Goal: Task Accomplishment & Management: Manage account settings

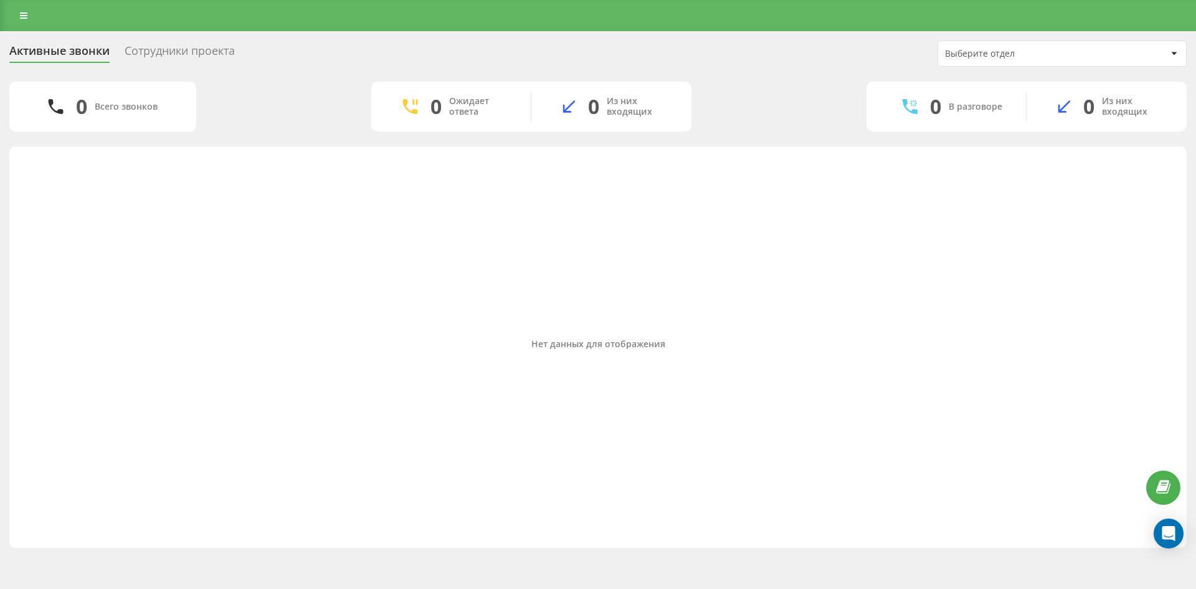
click at [24, 17] on icon at bounding box center [23, 15] width 7 height 9
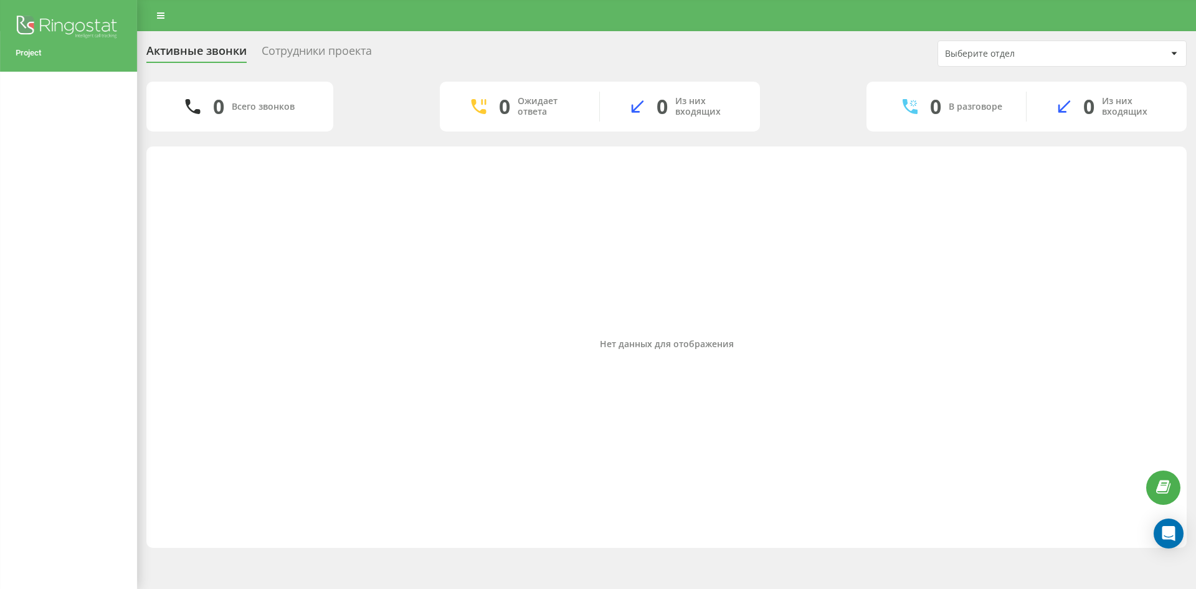
click at [59, 21] on img at bounding box center [69, 27] width 106 height 31
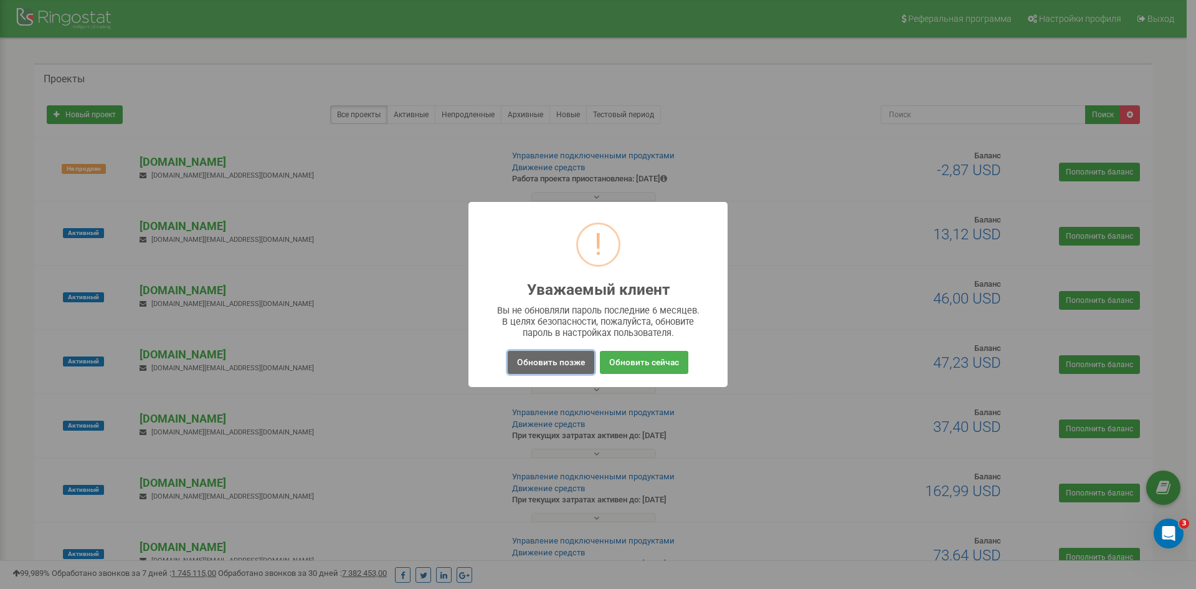
click at [560, 365] on button "Обновить позже" at bounding box center [551, 362] width 87 height 23
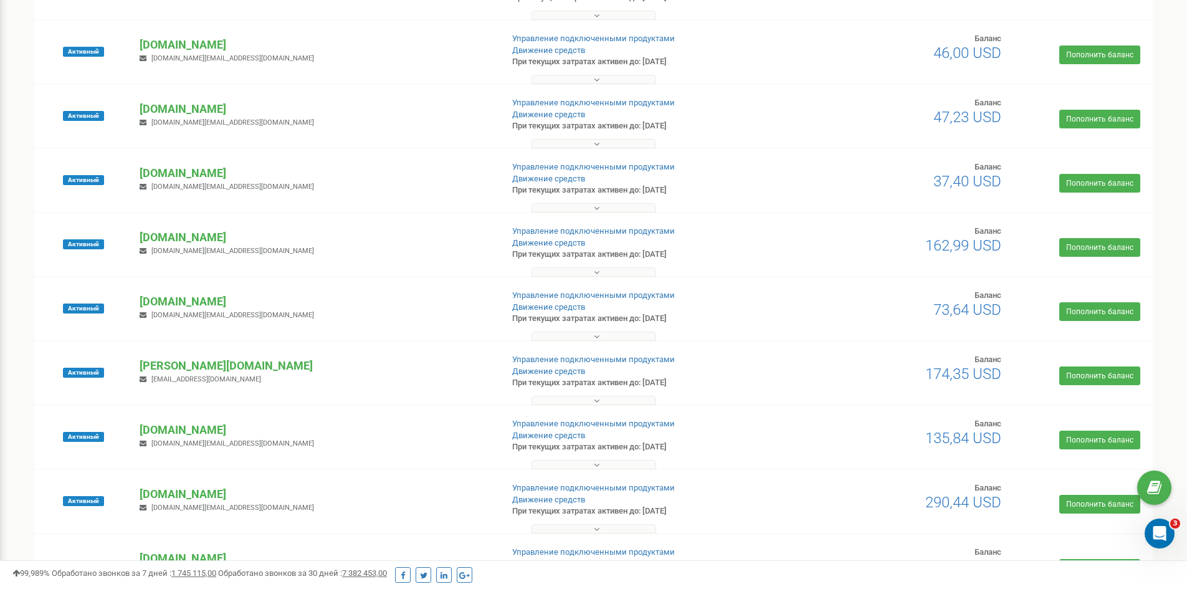
scroll to position [249, 0]
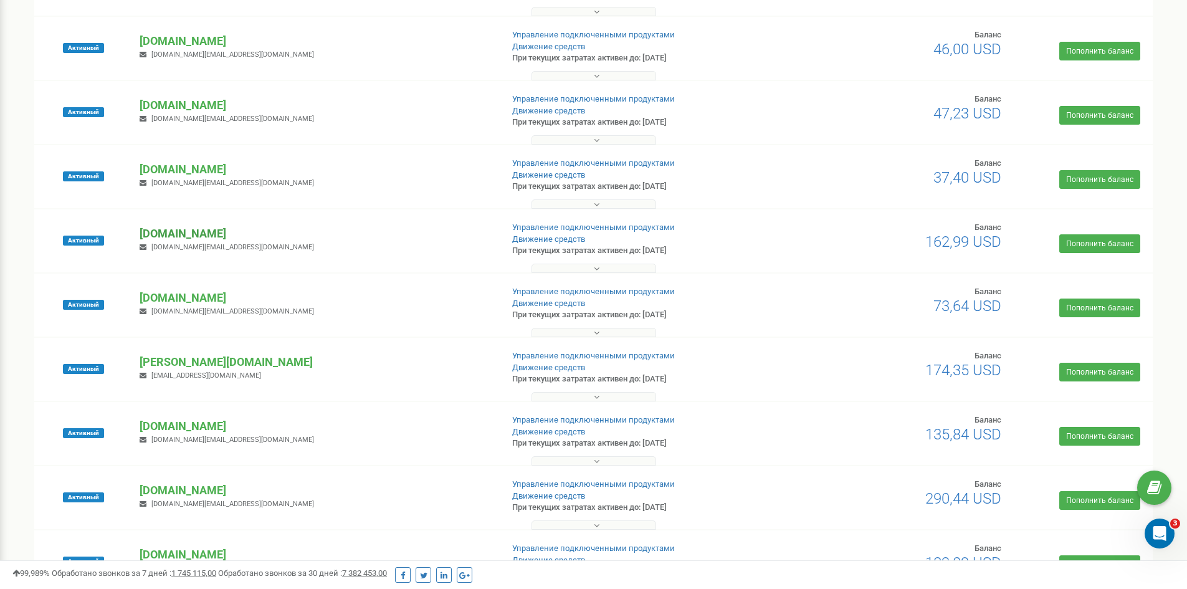
click at [184, 237] on p "optovichok.com.ua" at bounding box center [316, 233] width 352 height 16
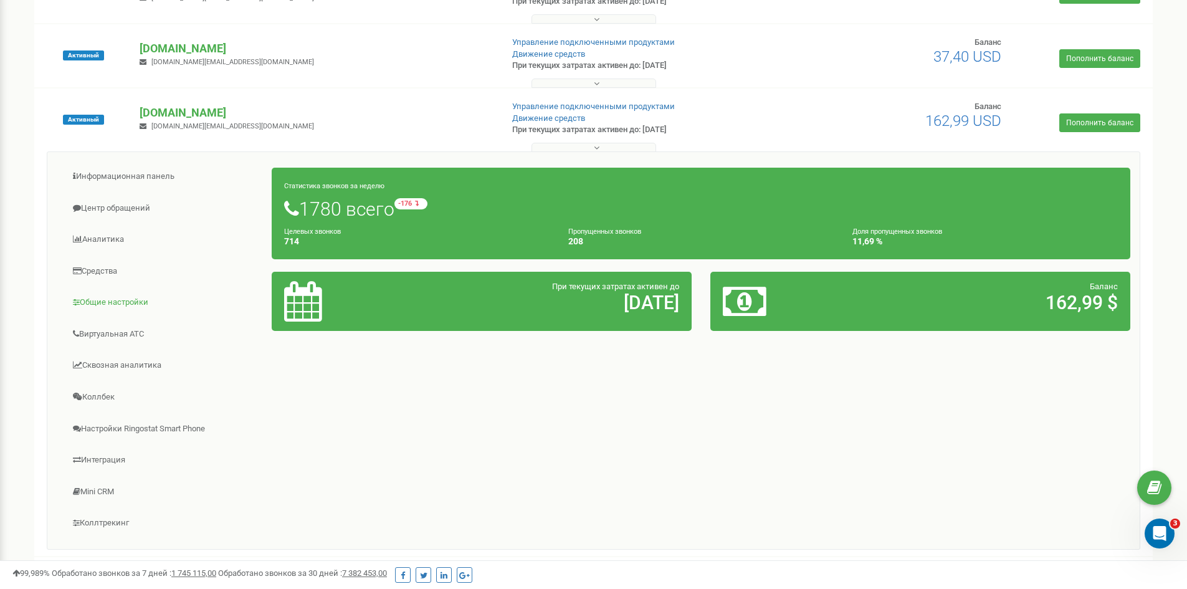
scroll to position [374, 0]
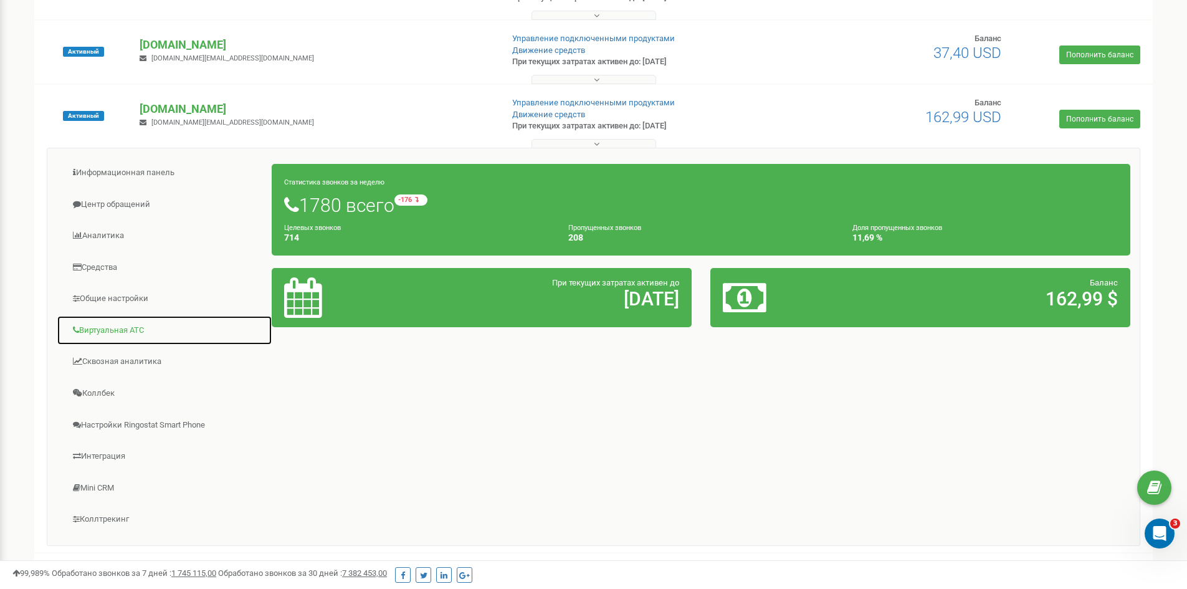
click at [114, 336] on link "Виртуальная АТС" at bounding box center [165, 330] width 216 height 31
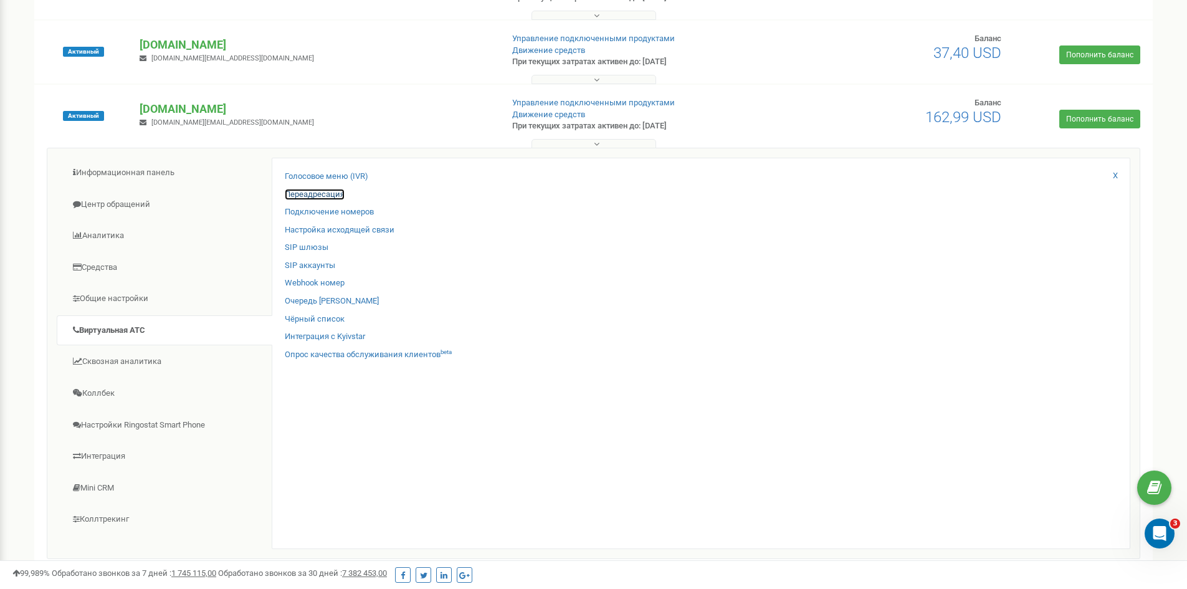
click at [316, 199] on link "Переадресация" at bounding box center [315, 195] width 60 height 12
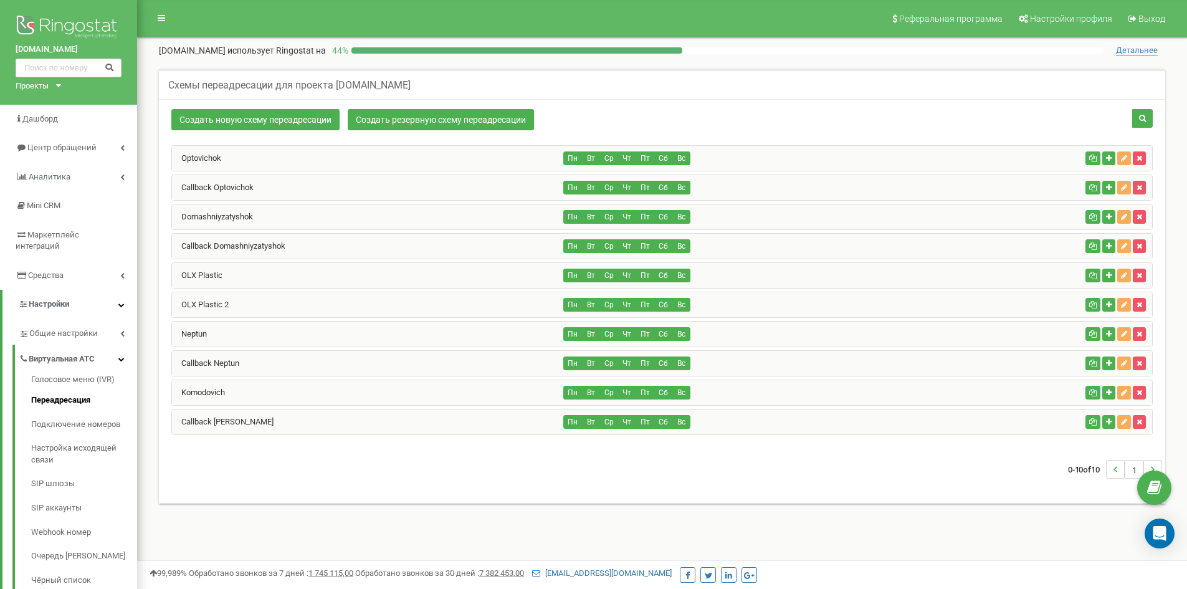
click at [224, 154] on div "Optovichok" at bounding box center [368, 158] width 392 height 25
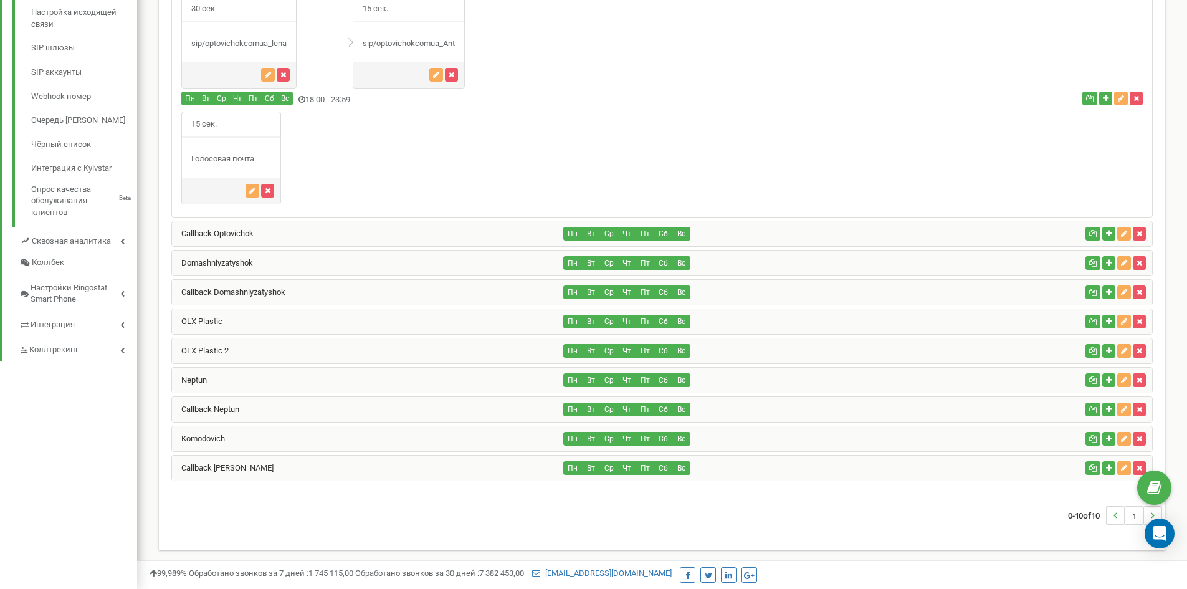
scroll to position [437, 0]
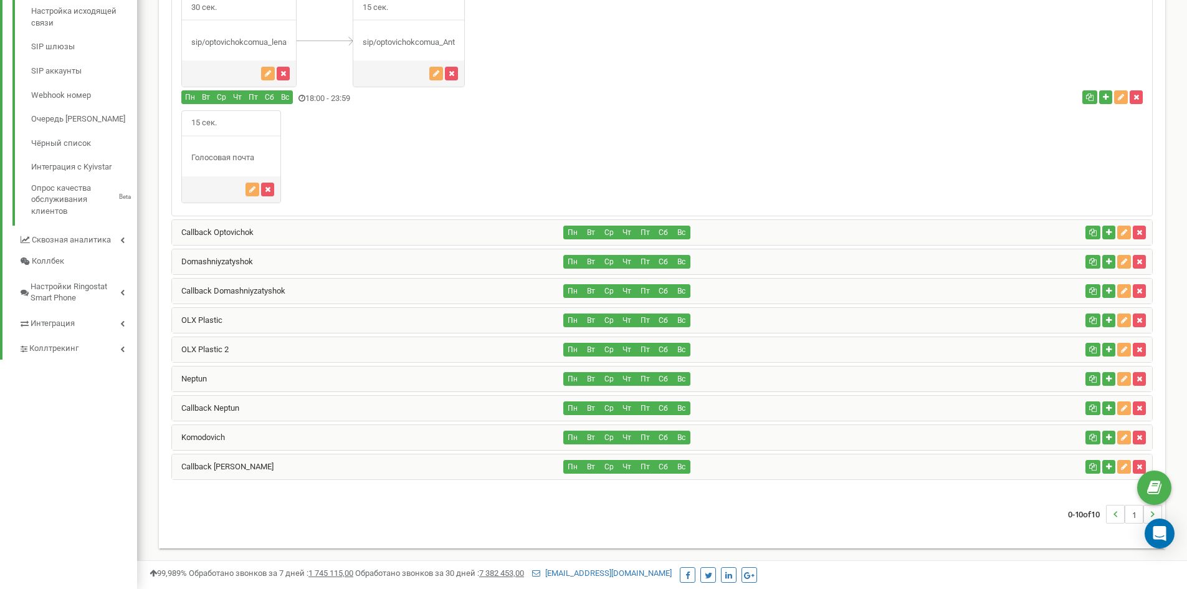
click at [241, 255] on div "Domashniyzatyshok" at bounding box center [368, 261] width 392 height 25
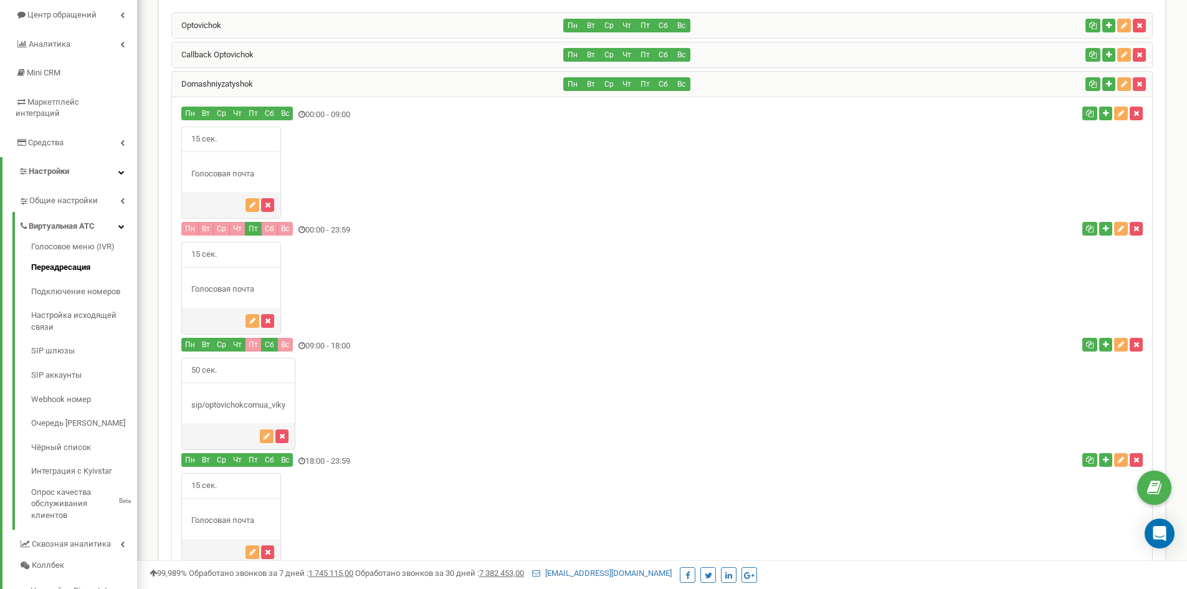
scroll to position [125, 0]
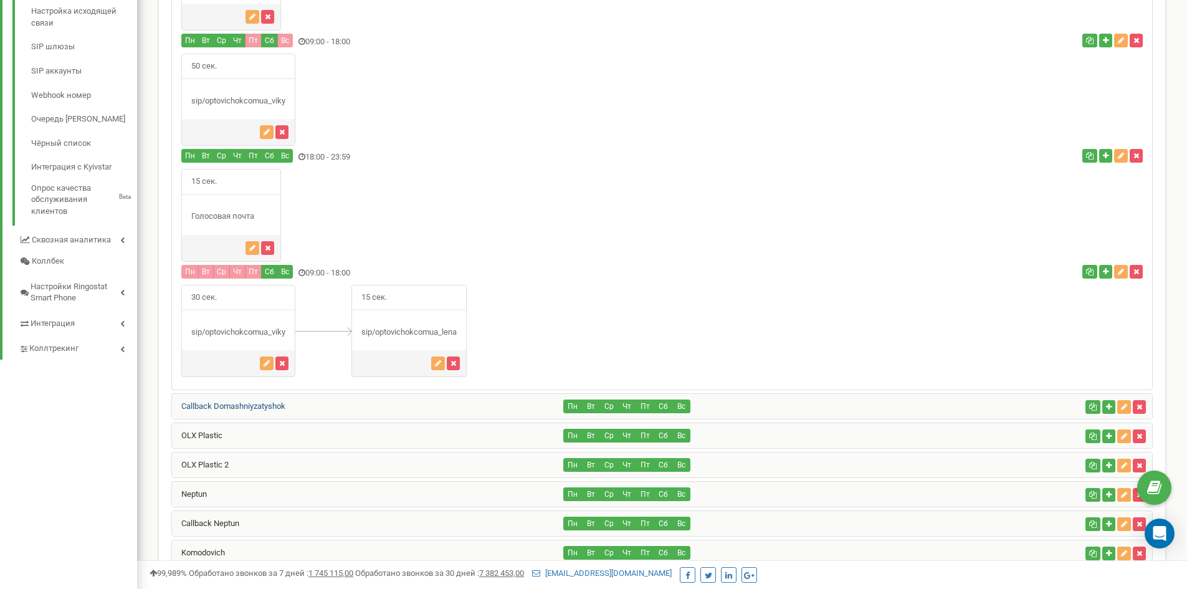
click at [232, 409] on link "Callback Domashniyzatyshok" at bounding box center [228, 405] width 113 height 9
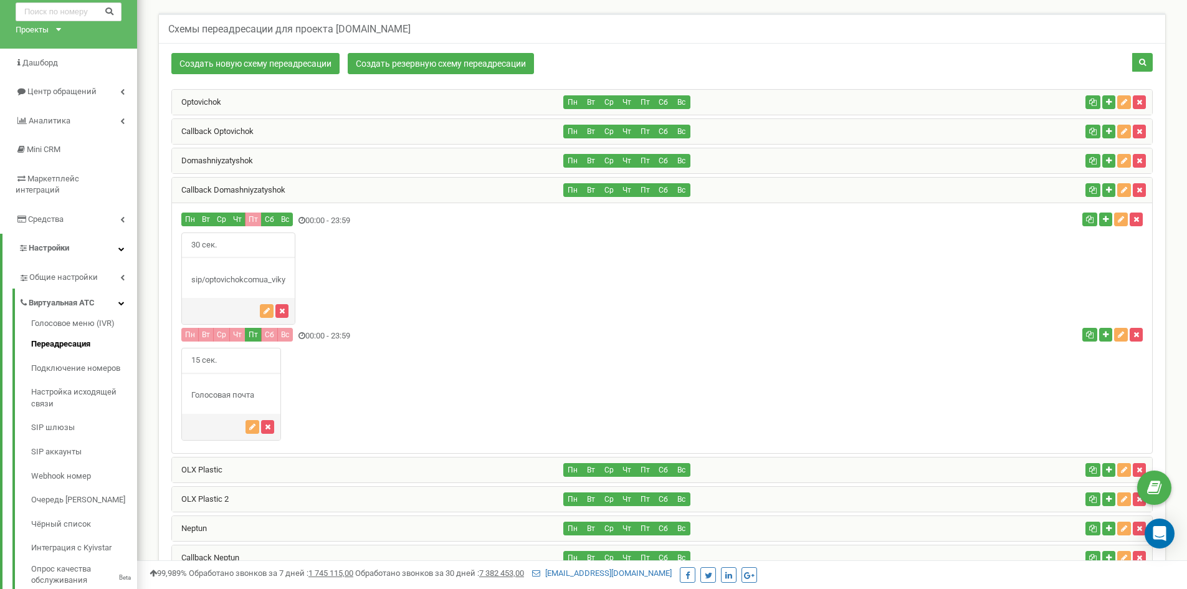
scroll to position [0, 0]
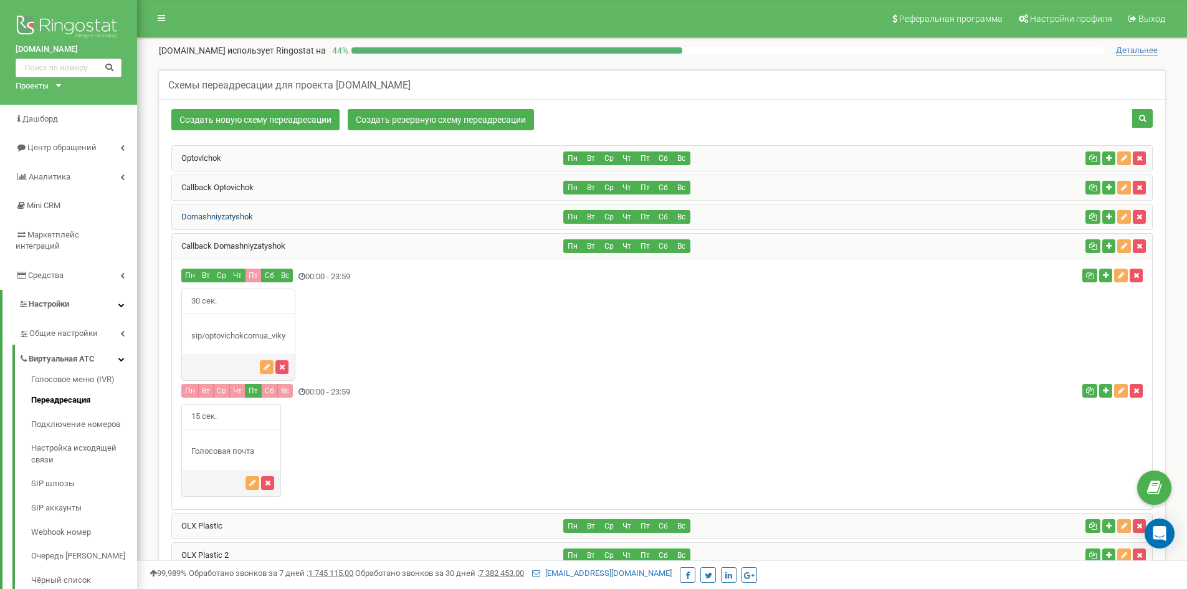
click at [249, 215] on link "Domashniyzatyshok" at bounding box center [212, 216] width 81 height 9
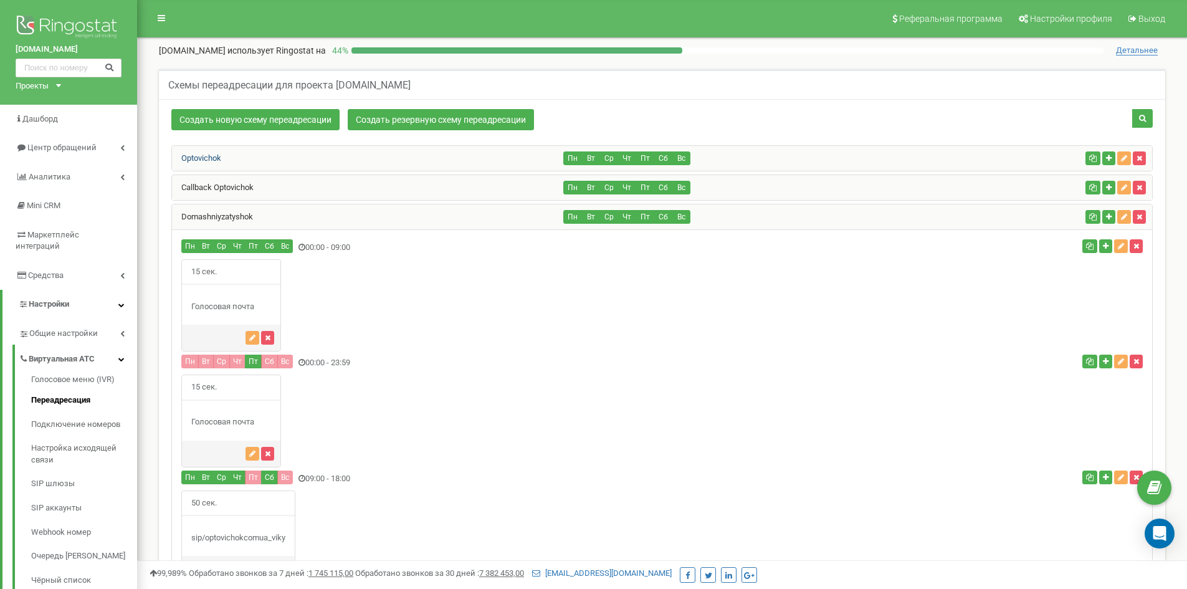
click at [206, 156] on link "Optovichok" at bounding box center [196, 157] width 49 height 9
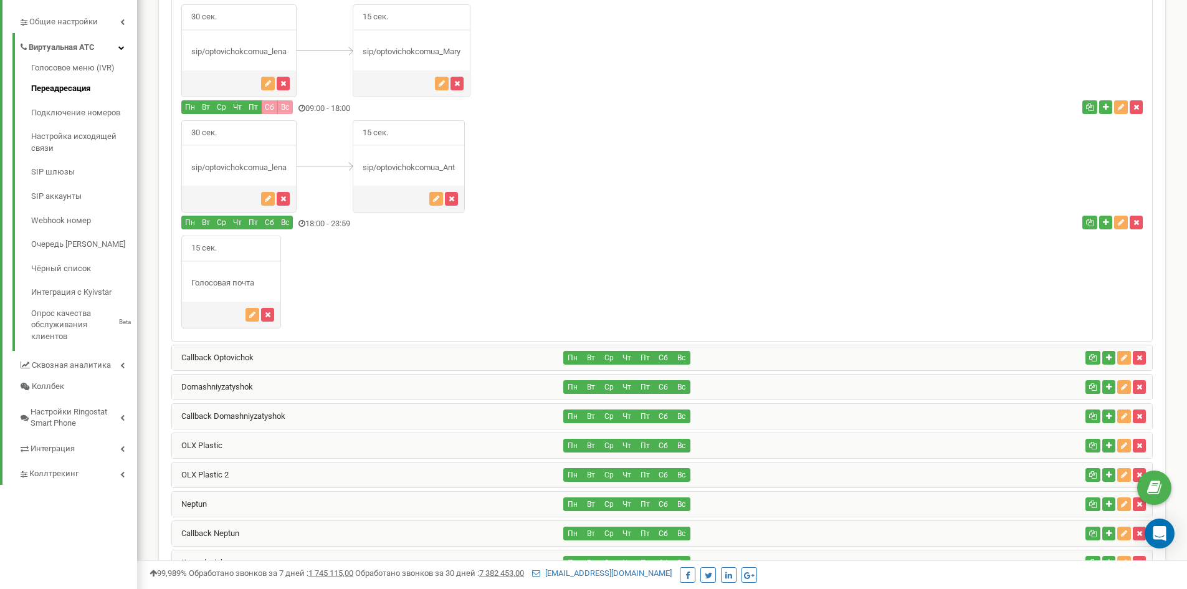
scroll to position [374, 0]
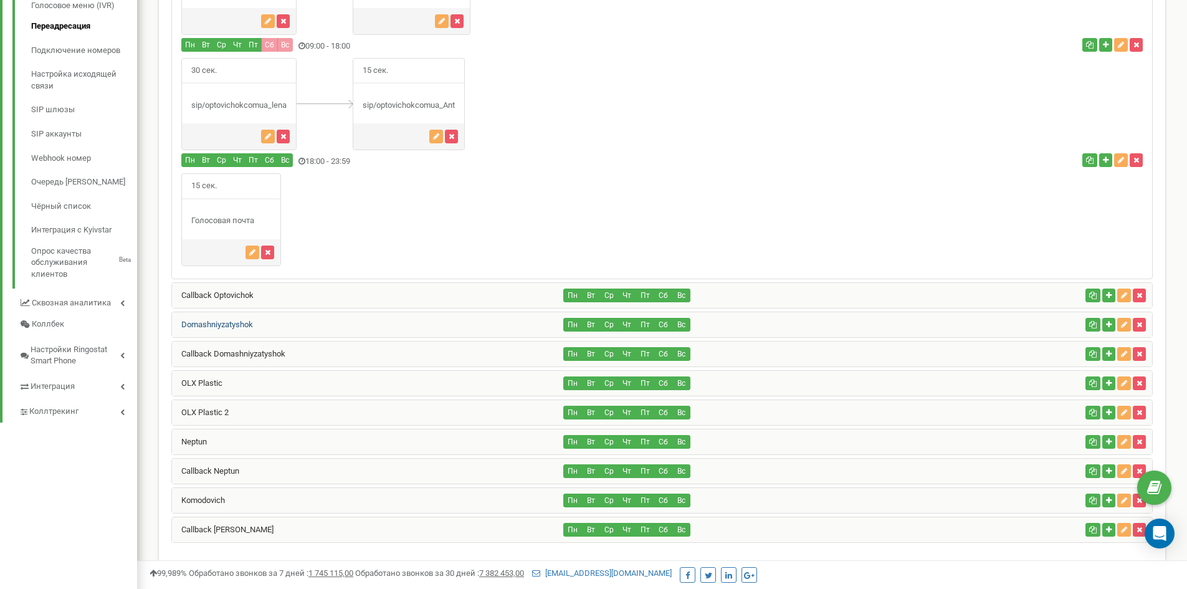
click at [228, 325] on link "Domashniyzatyshok" at bounding box center [212, 324] width 81 height 9
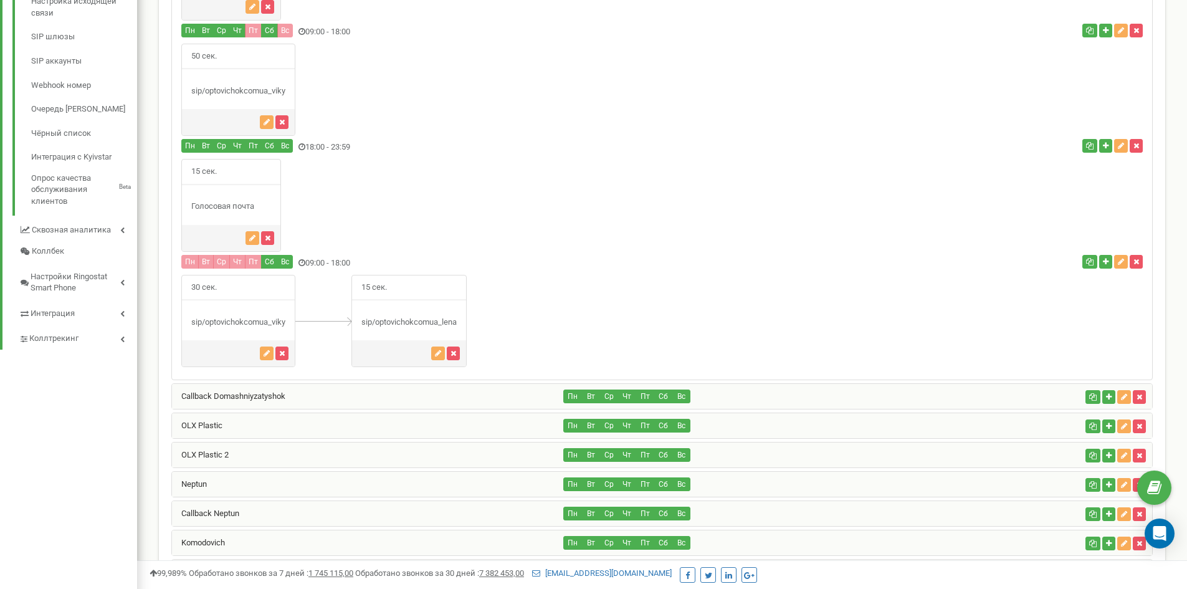
scroll to position [552, 0]
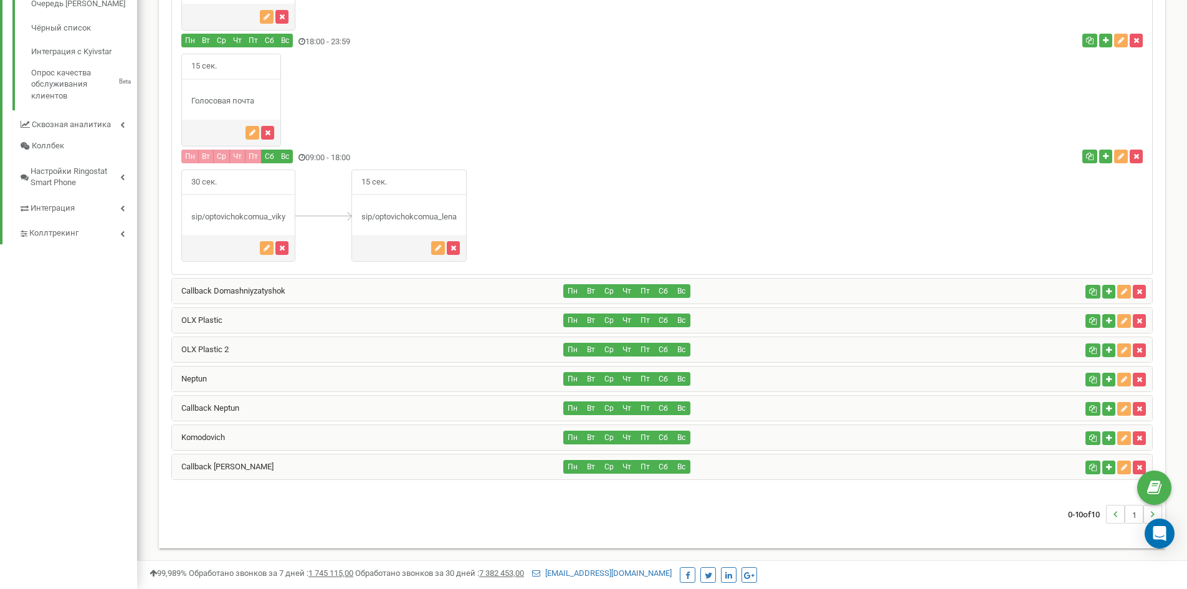
click at [209, 377] on div "Neptun" at bounding box center [368, 378] width 392 height 25
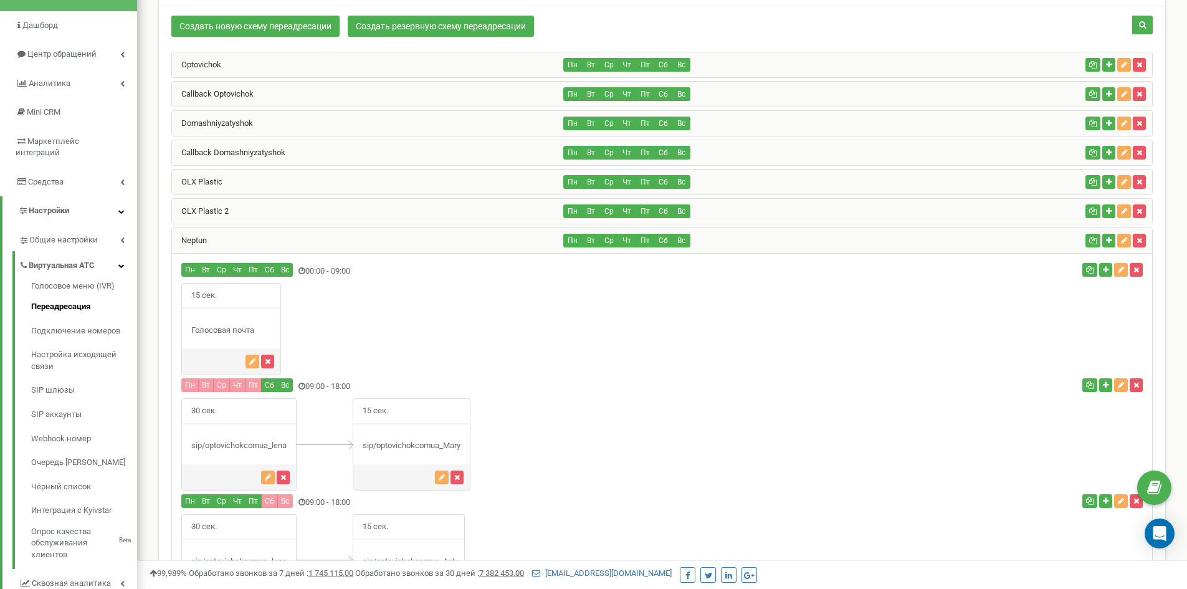
scroll to position [63, 0]
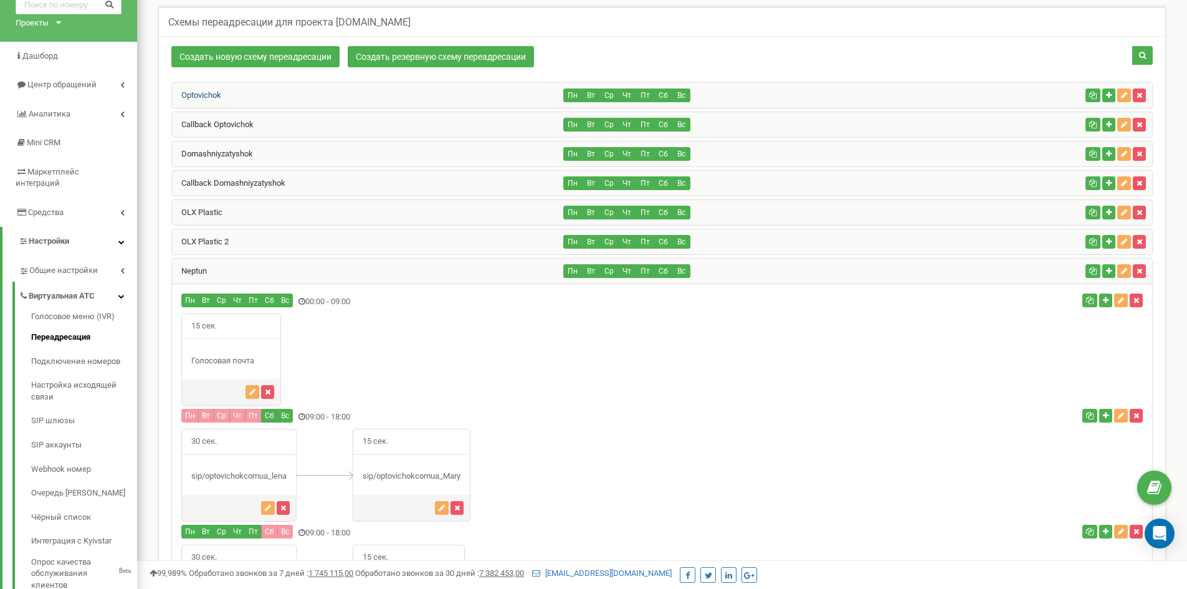
click at [215, 98] on link "Optovichok" at bounding box center [196, 94] width 49 height 9
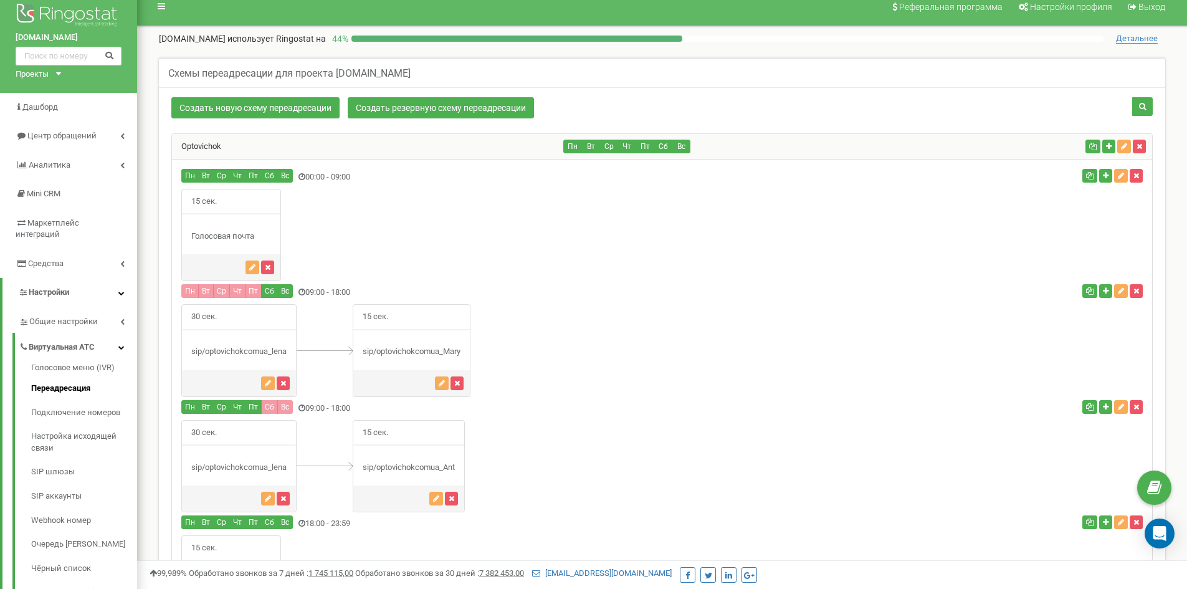
scroll to position [374, 0]
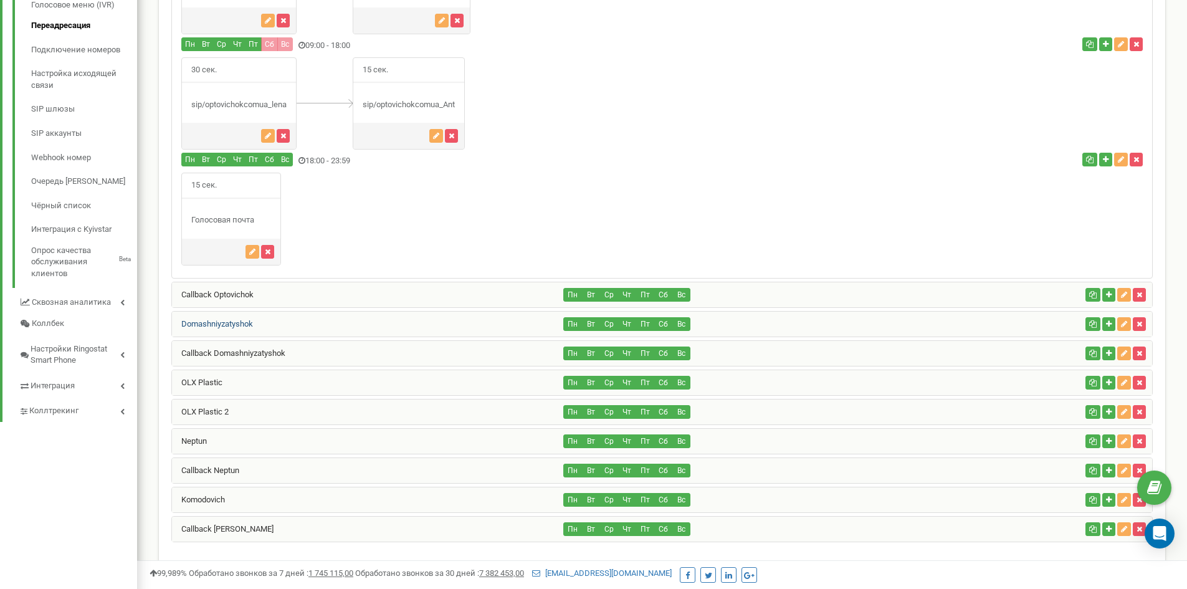
click at [213, 320] on link "Domashniyzatyshok" at bounding box center [212, 323] width 81 height 9
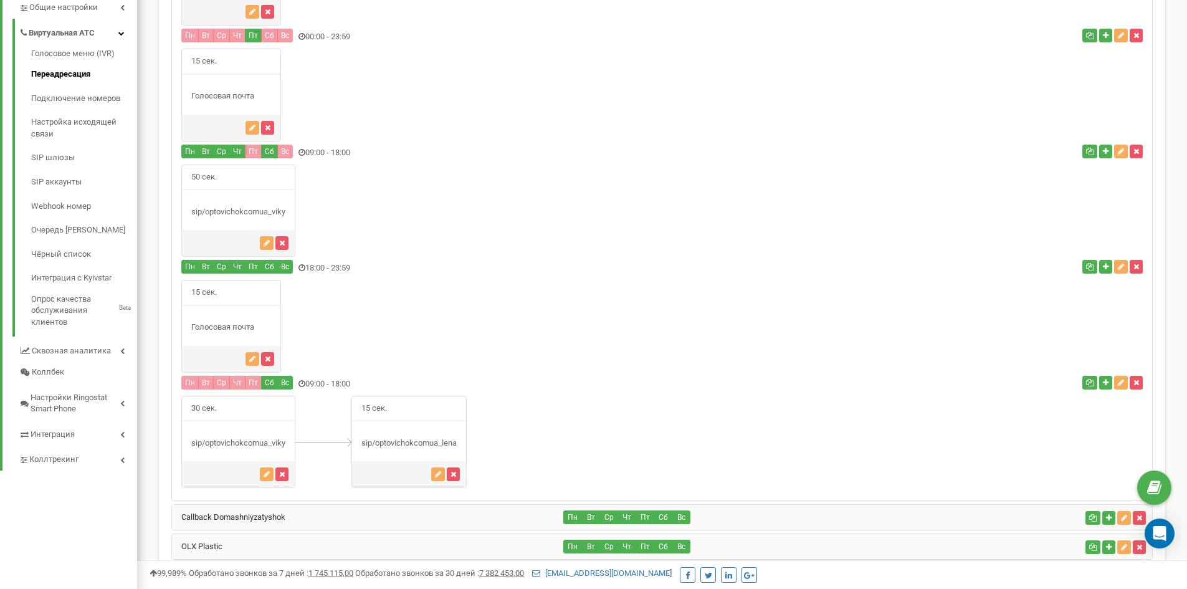
scroll to position [552, 0]
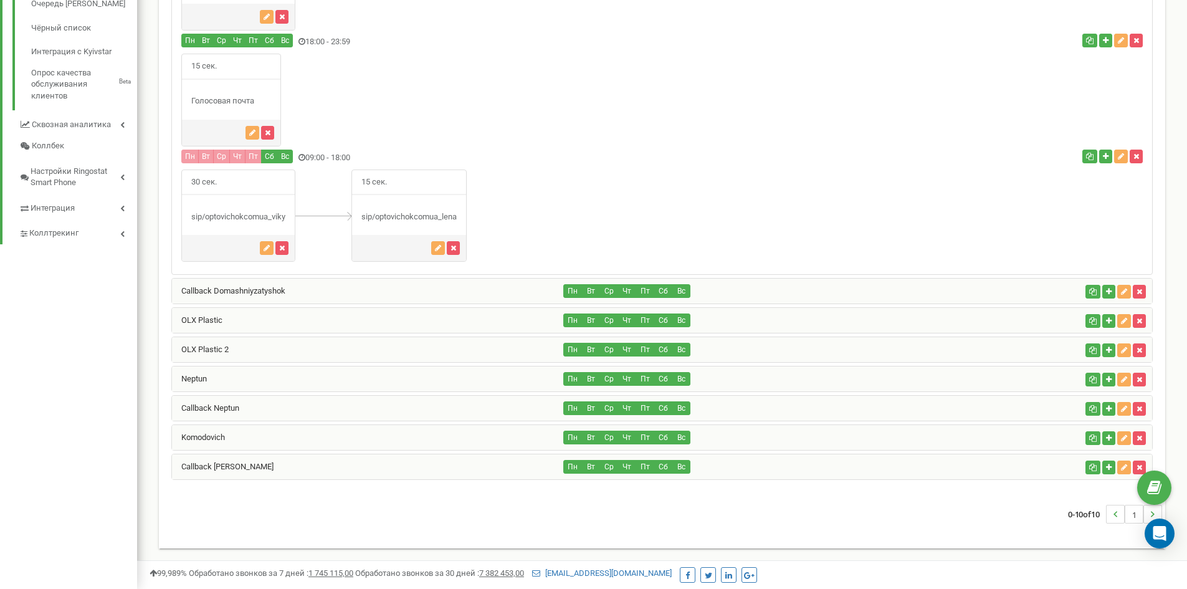
click at [190, 383] on div "Neptun" at bounding box center [368, 378] width 392 height 25
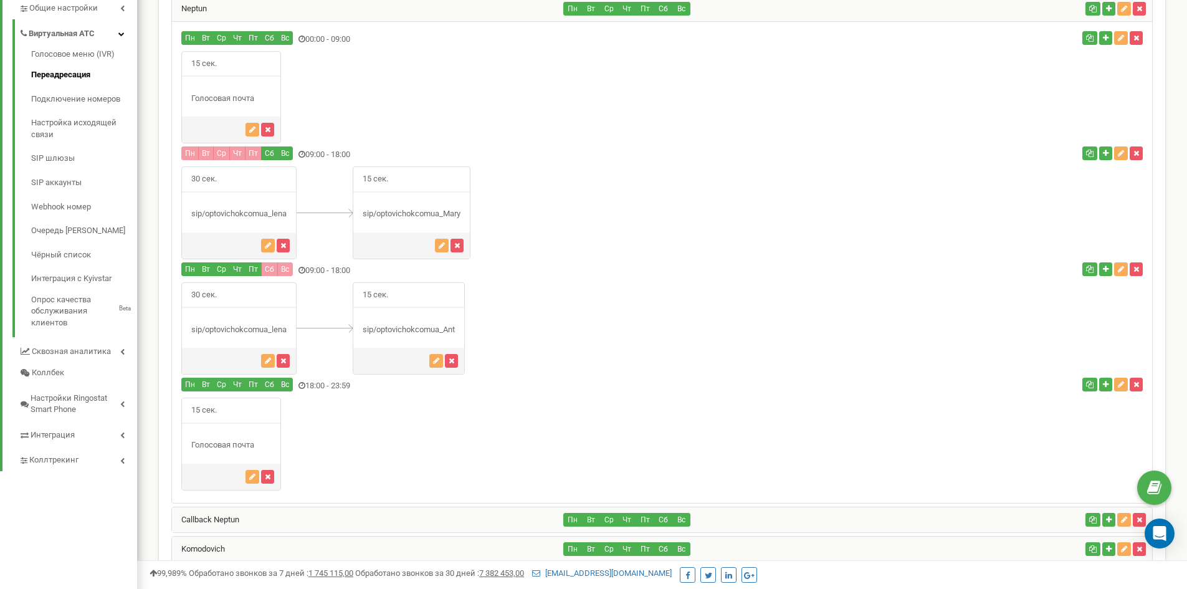
scroll to position [312, 0]
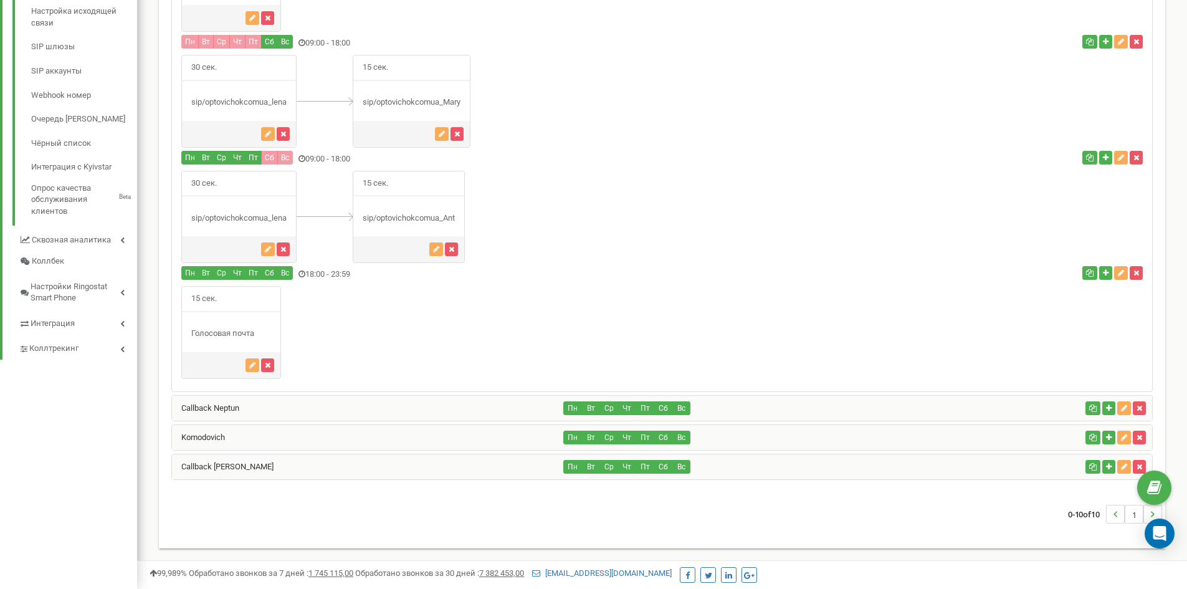
click at [217, 414] on div "Callback Neptun" at bounding box center [368, 408] width 392 height 25
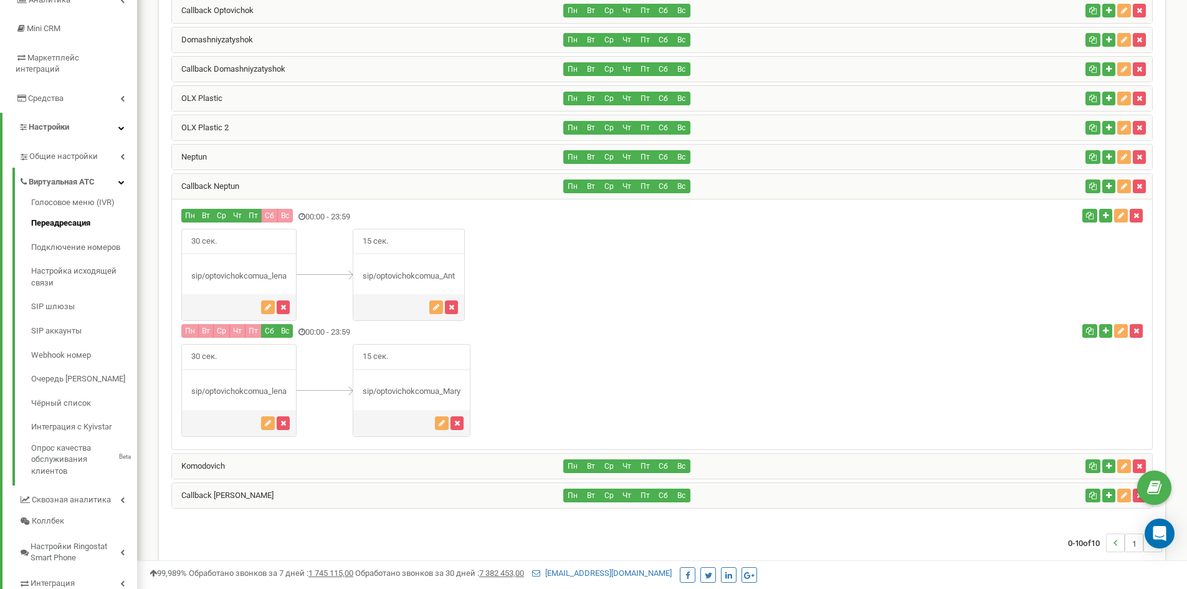
scroll to position [102, 0]
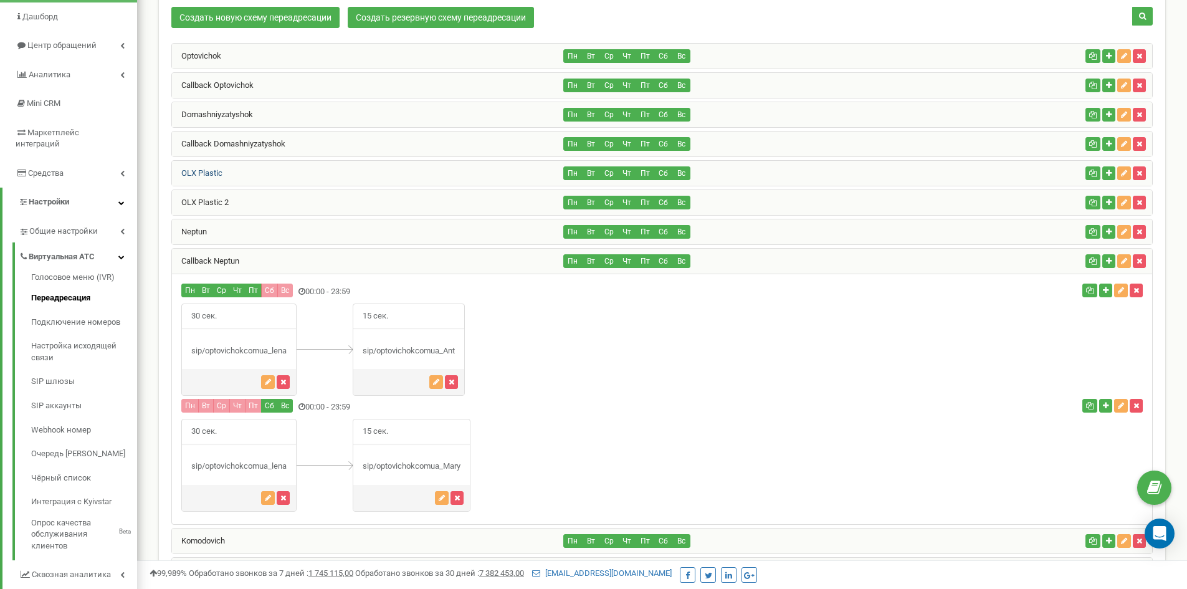
click at [219, 169] on link "OLX Plastic" at bounding box center [197, 172] width 50 height 9
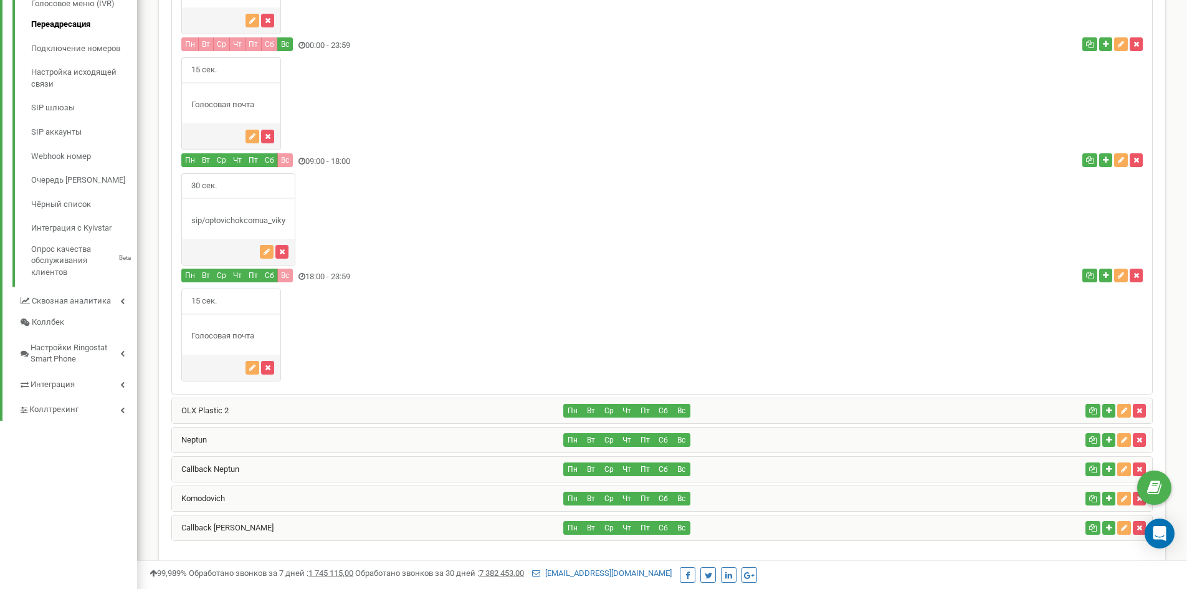
scroll to position [374, 0]
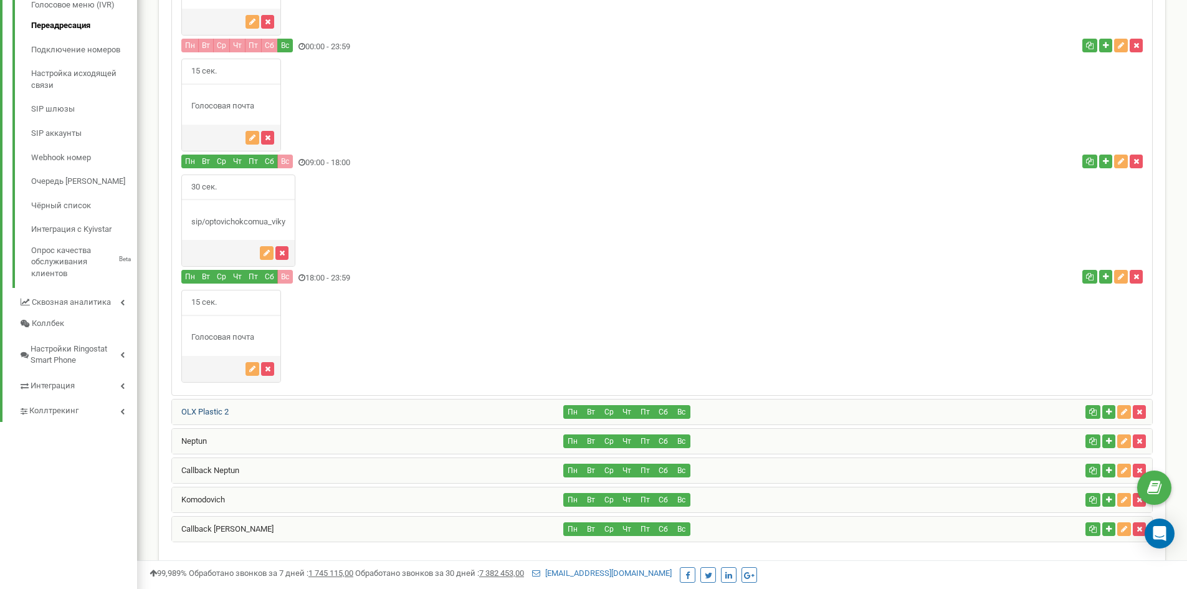
click at [221, 408] on link "OLX Plastic 2" at bounding box center [200, 411] width 57 height 9
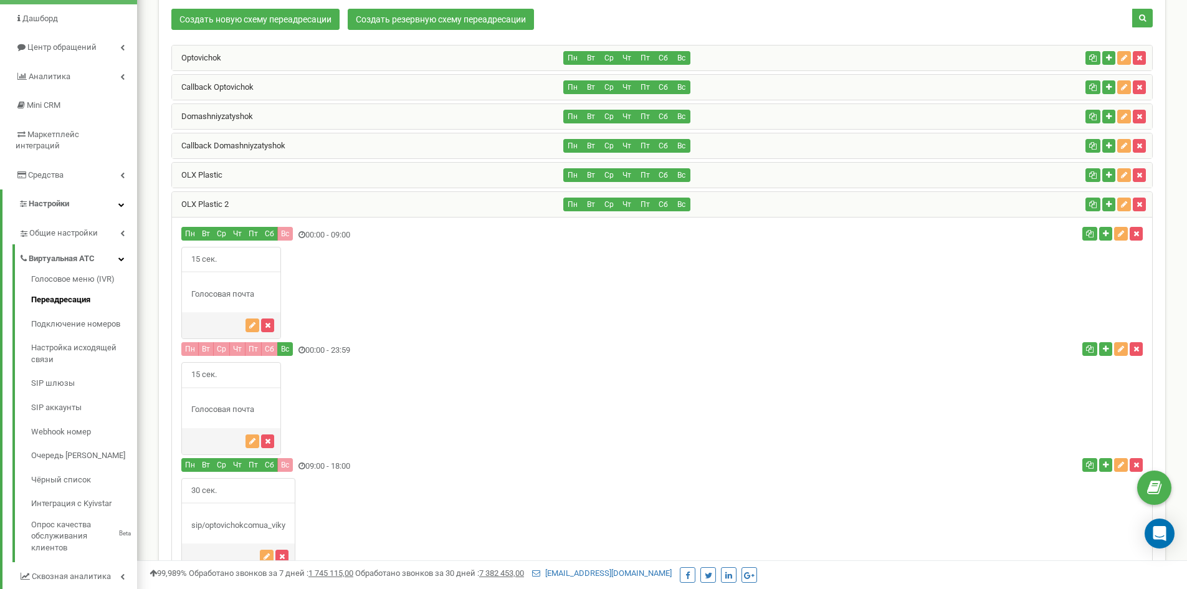
scroll to position [63, 0]
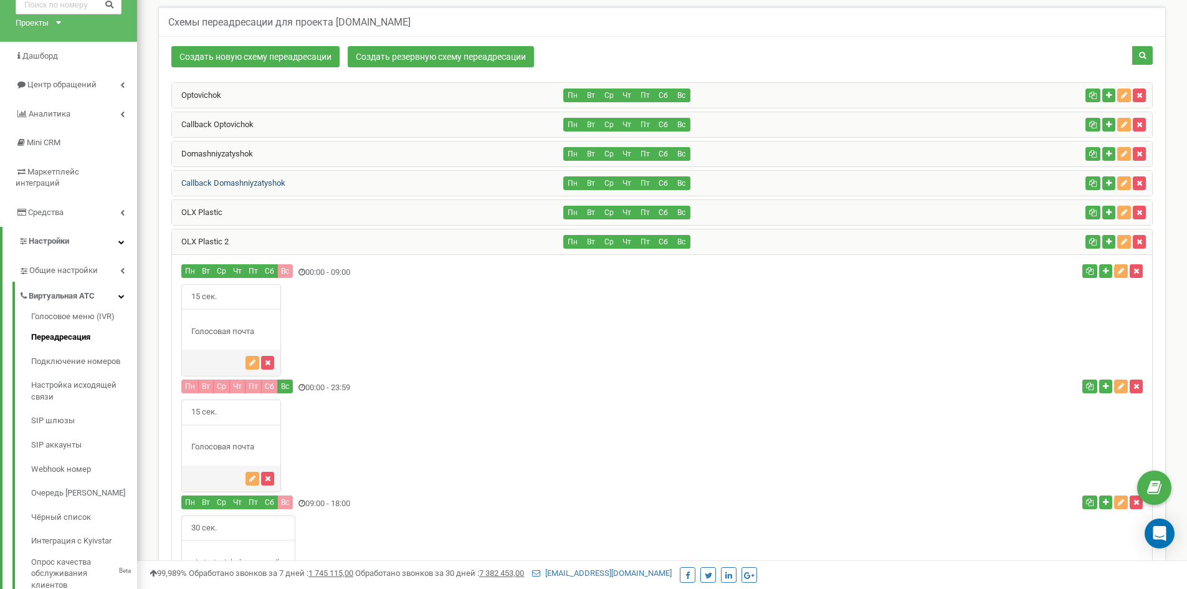
click at [227, 181] on link "Callback Domashniyzatyshok" at bounding box center [228, 182] width 113 height 9
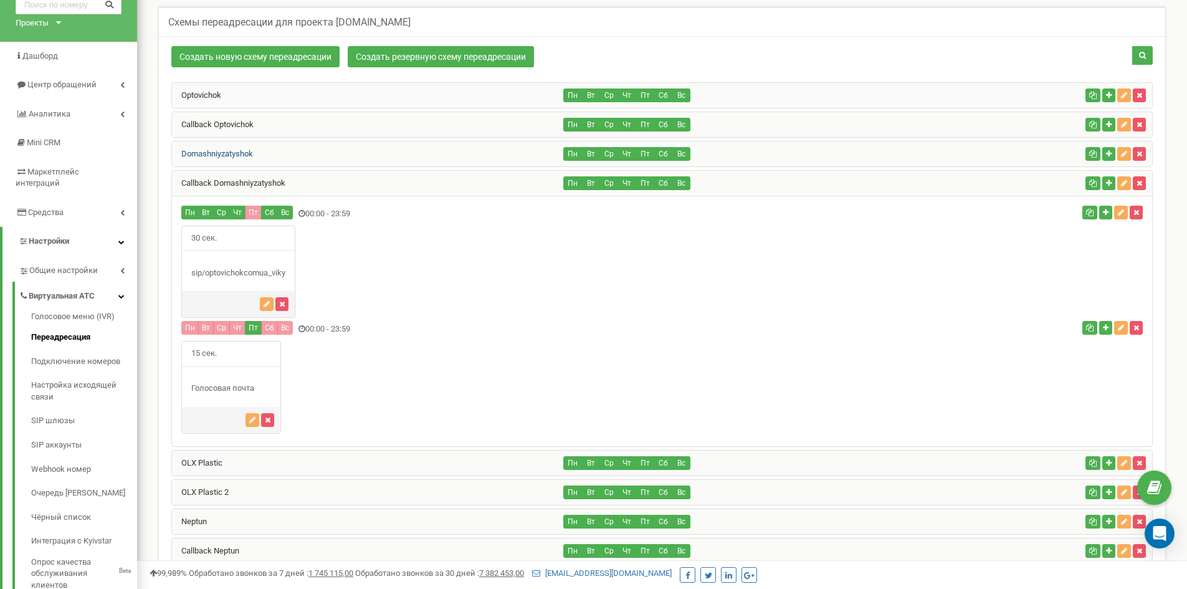
click at [240, 154] on link "Domashniyzatyshok" at bounding box center [212, 153] width 81 height 9
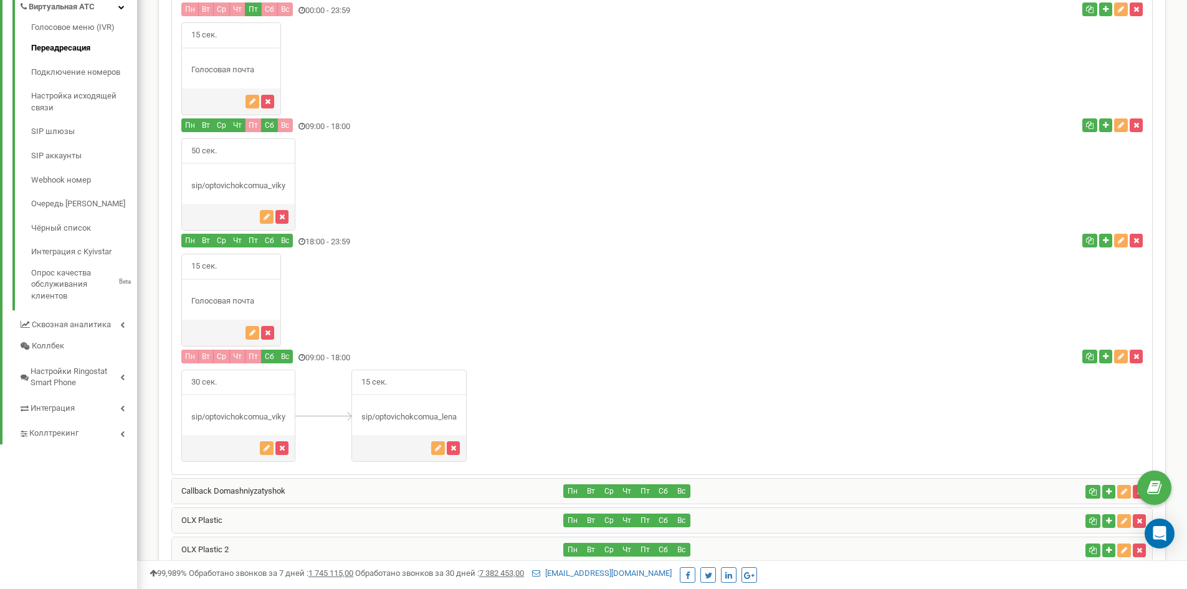
scroll to position [374, 0]
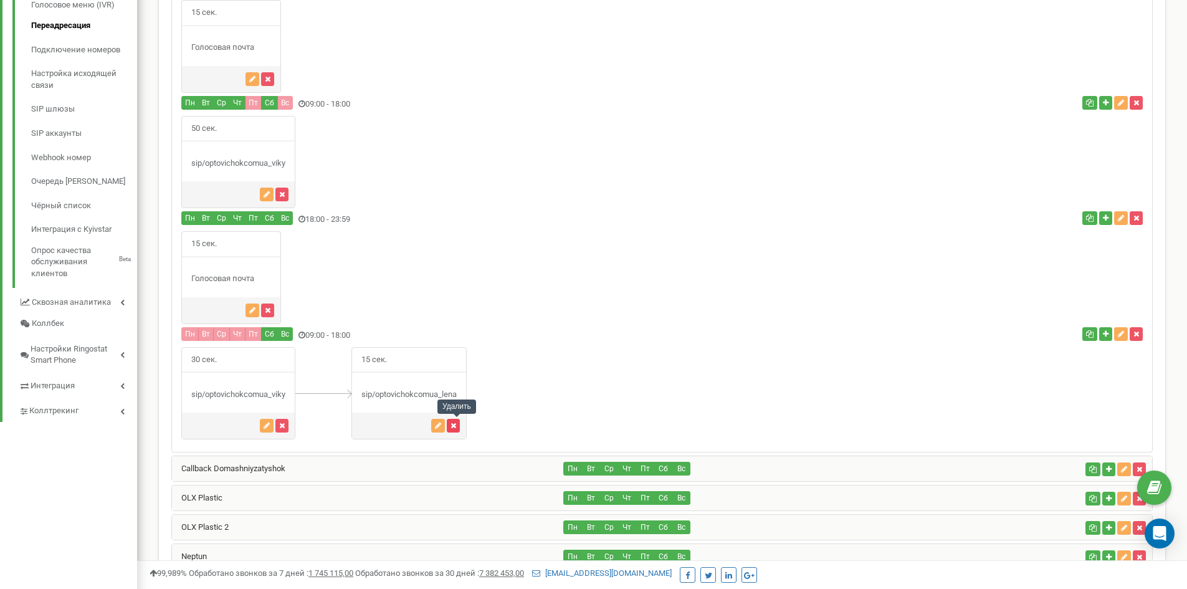
click at [460, 425] on button "button" at bounding box center [453, 426] width 13 height 14
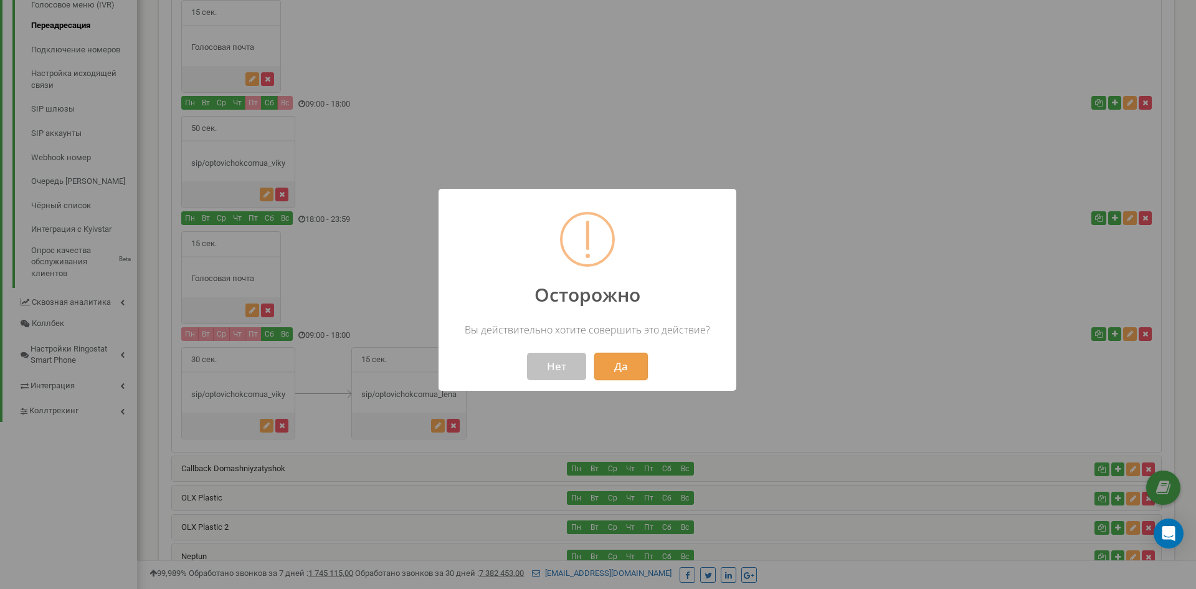
click at [620, 367] on button "Да" at bounding box center [621, 366] width 54 height 27
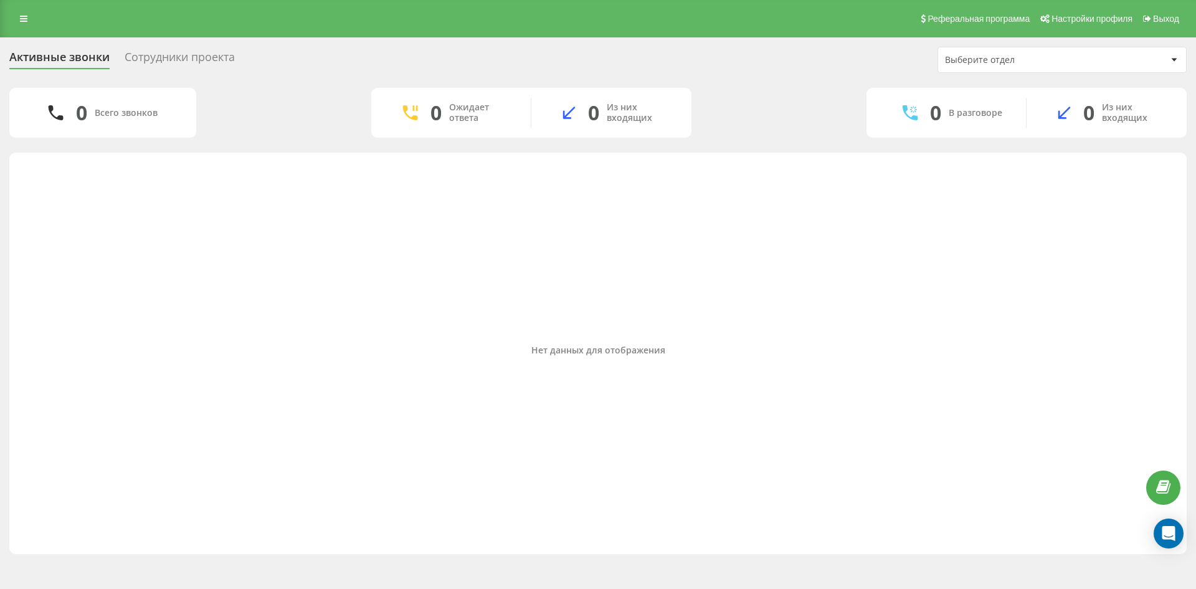
click at [176, 64] on div "Сотрудники проекта" at bounding box center [180, 59] width 110 height 19
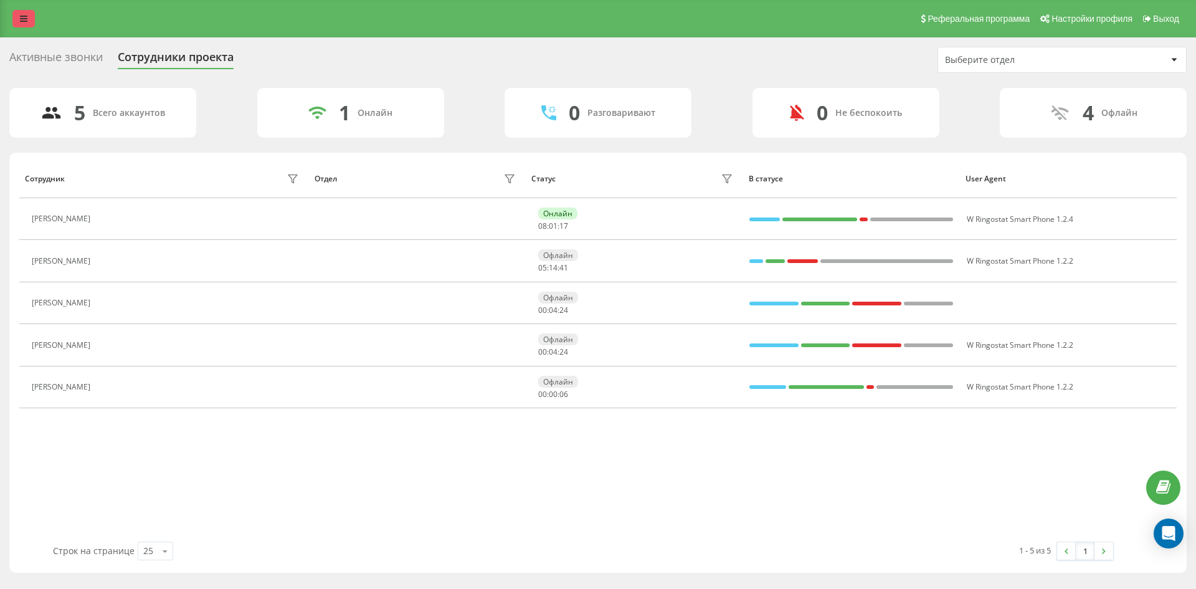
click at [19, 19] on link at bounding box center [23, 18] width 22 height 17
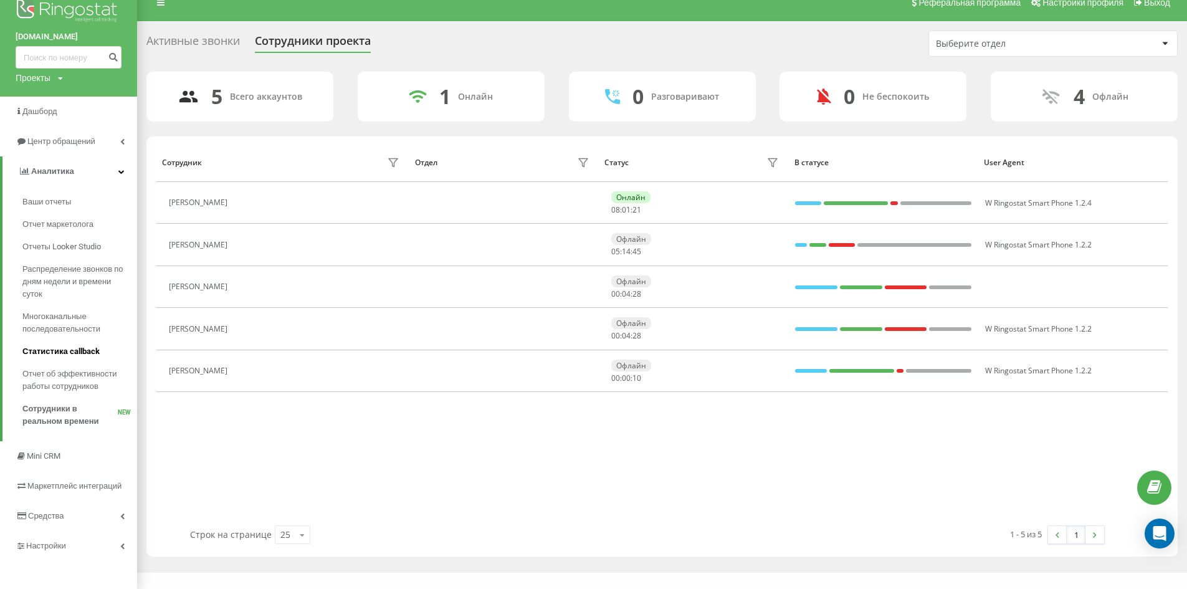
scroll to position [20, 0]
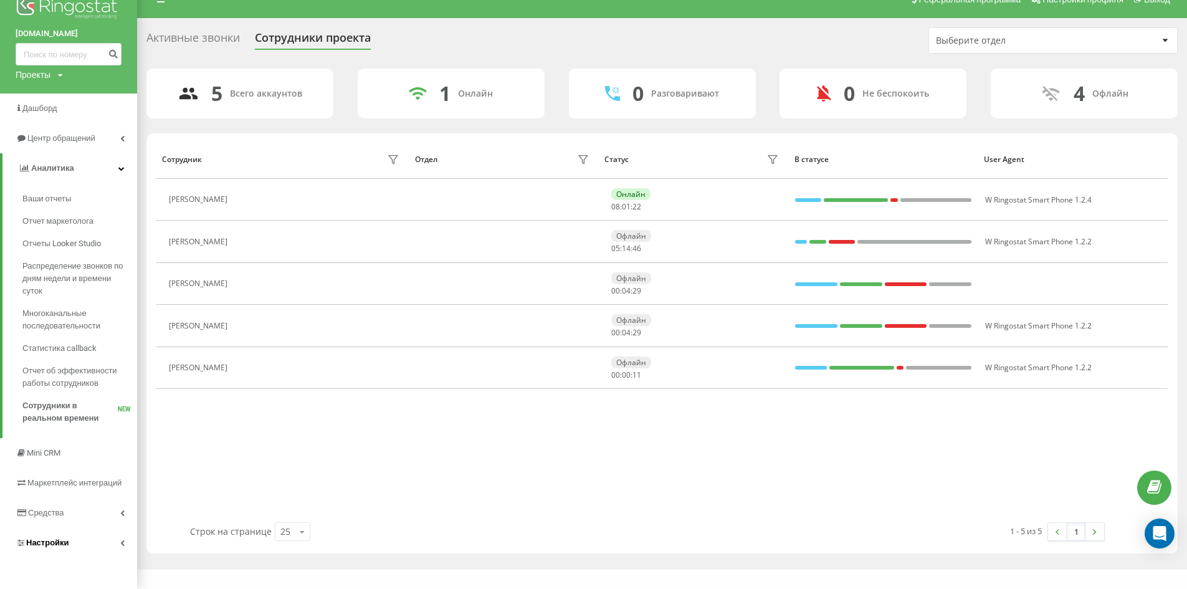
click at [89, 539] on link "Настройки" at bounding box center [68, 543] width 137 height 30
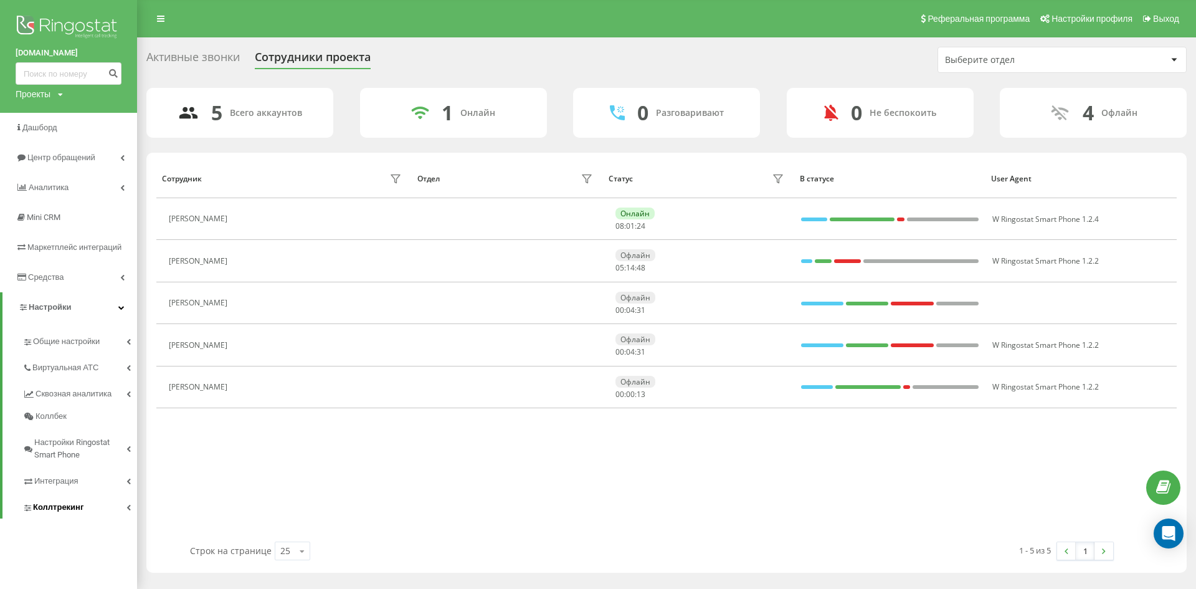
click at [94, 510] on link "Коллтрекинг" at bounding box center [79, 505] width 115 height 26
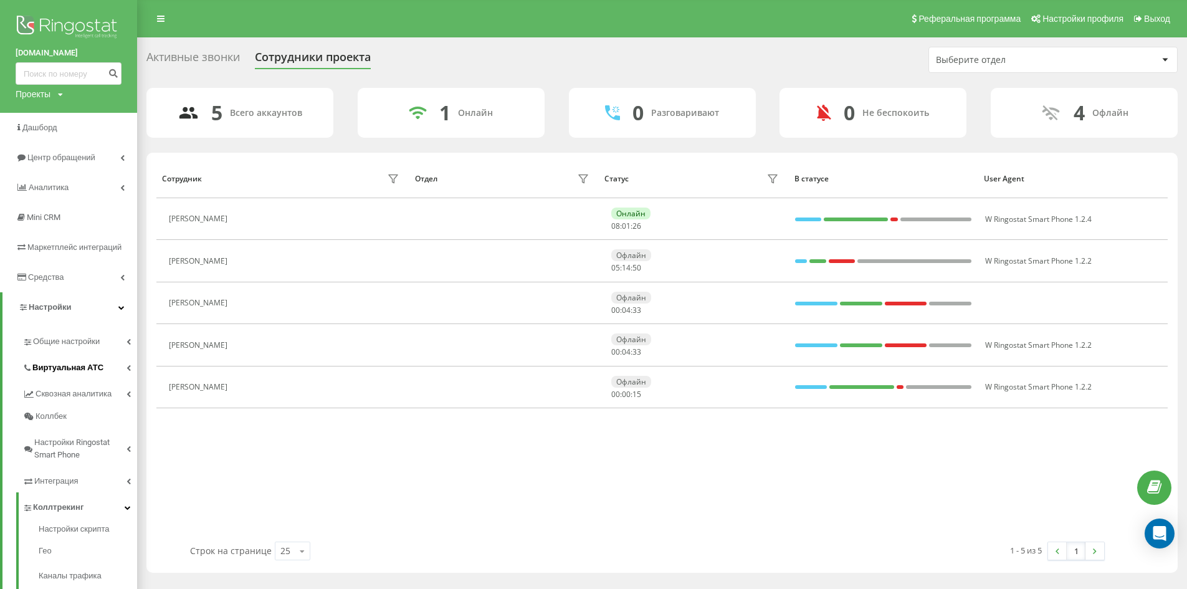
click at [90, 369] on span "Виртуальная АТС" at bounding box center [67, 367] width 71 height 12
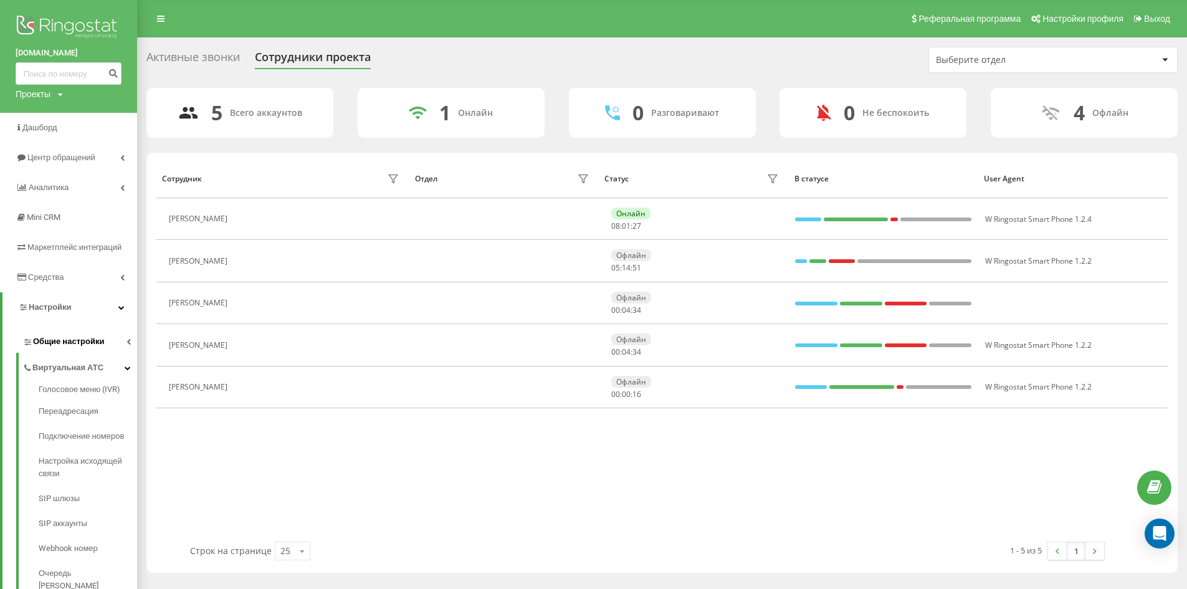
click at [87, 338] on span "Общие настройки" at bounding box center [68, 341] width 71 height 12
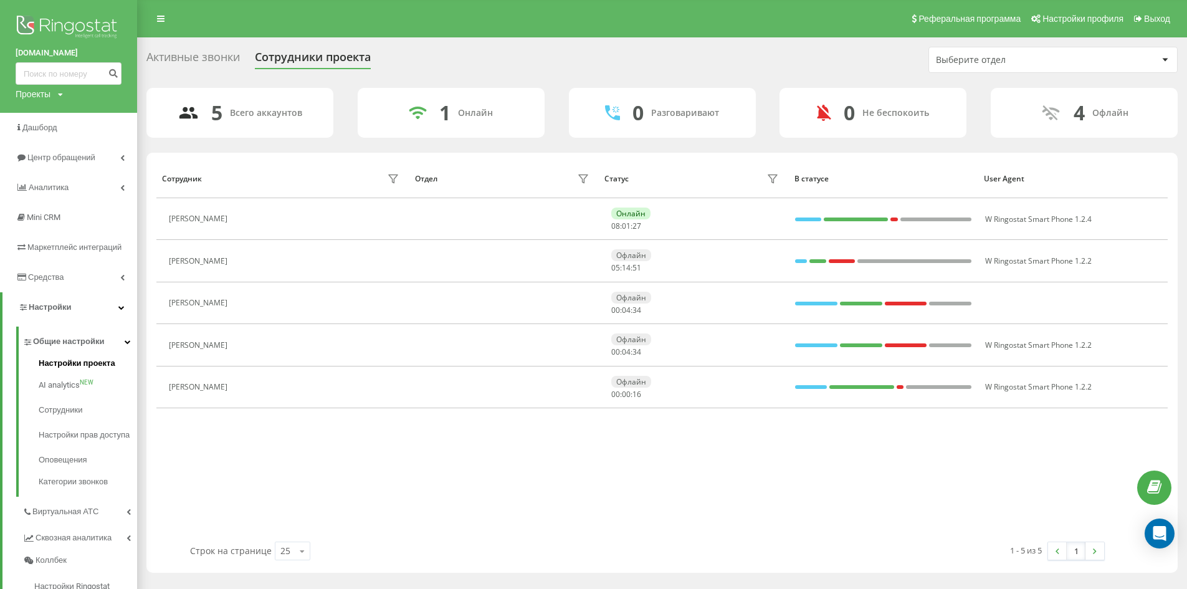
click at [77, 363] on span "Настройки проекта" at bounding box center [77, 363] width 77 height 12
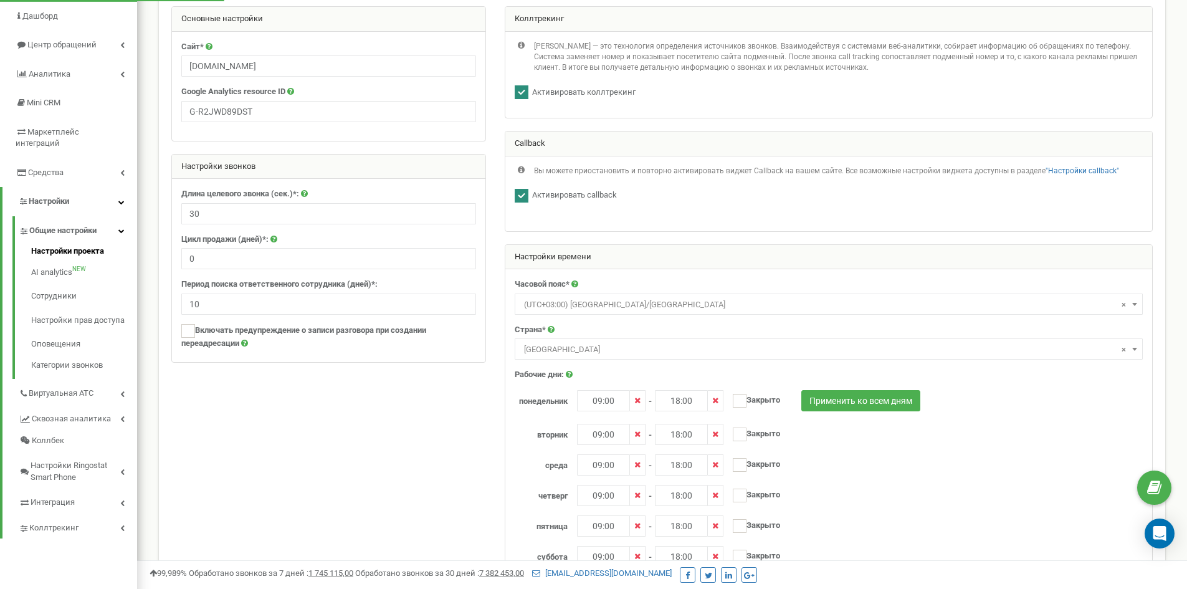
scroll to position [187, 0]
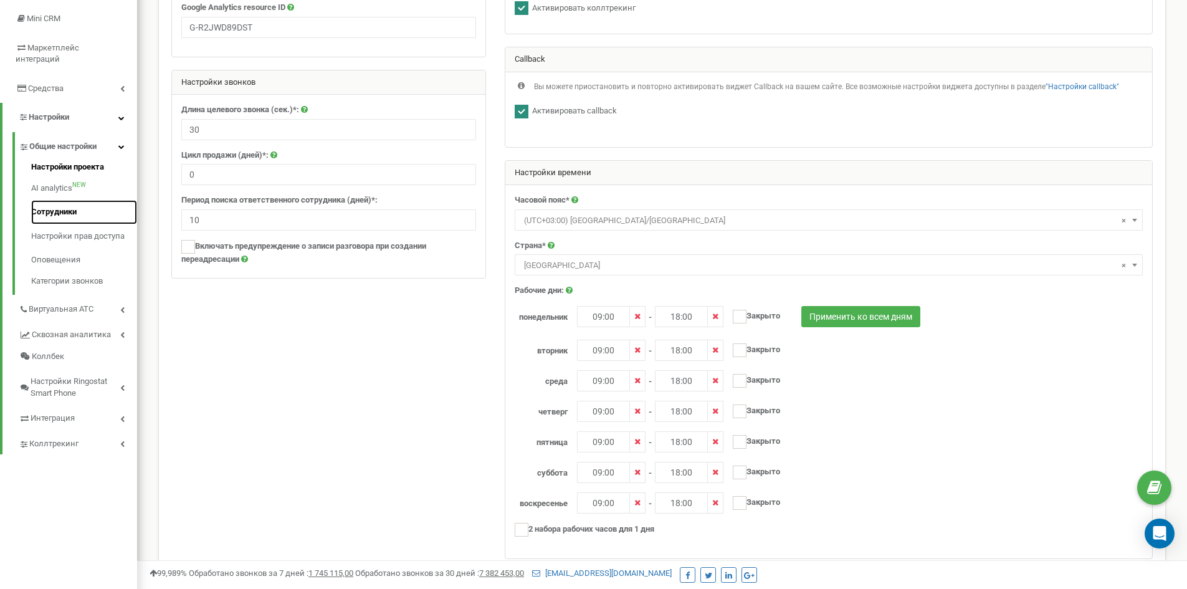
click at [64, 200] on link "Сотрудники" at bounding box center [84, 212] width 106 height 24
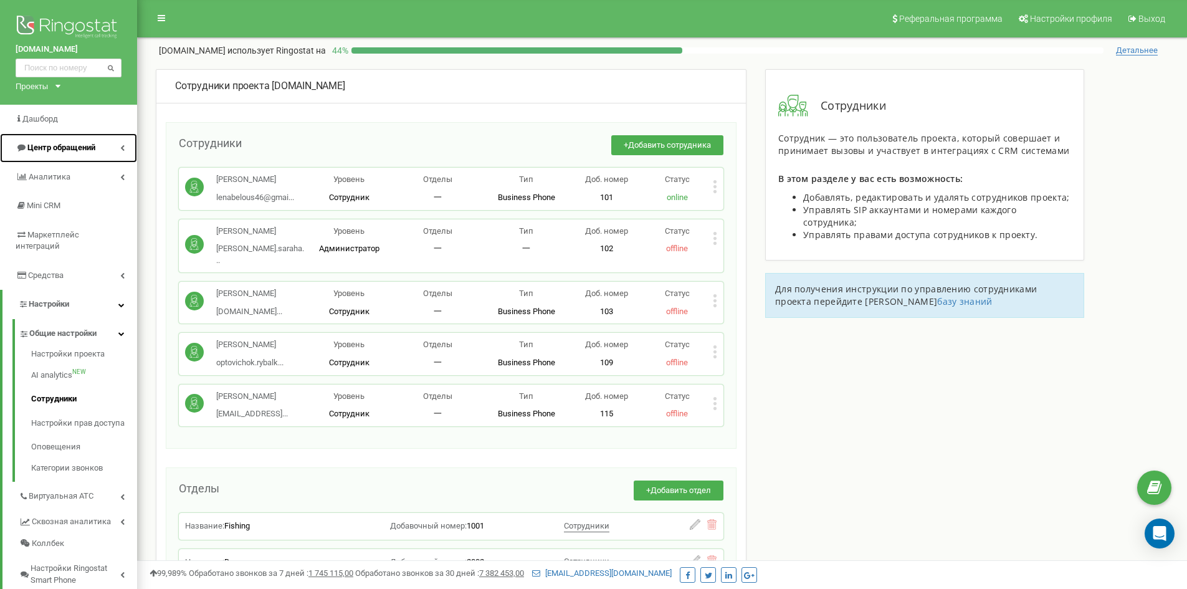
click at [70, 145] on span "Центр обращений" at bounding box center [61, 147] width 68 height 9
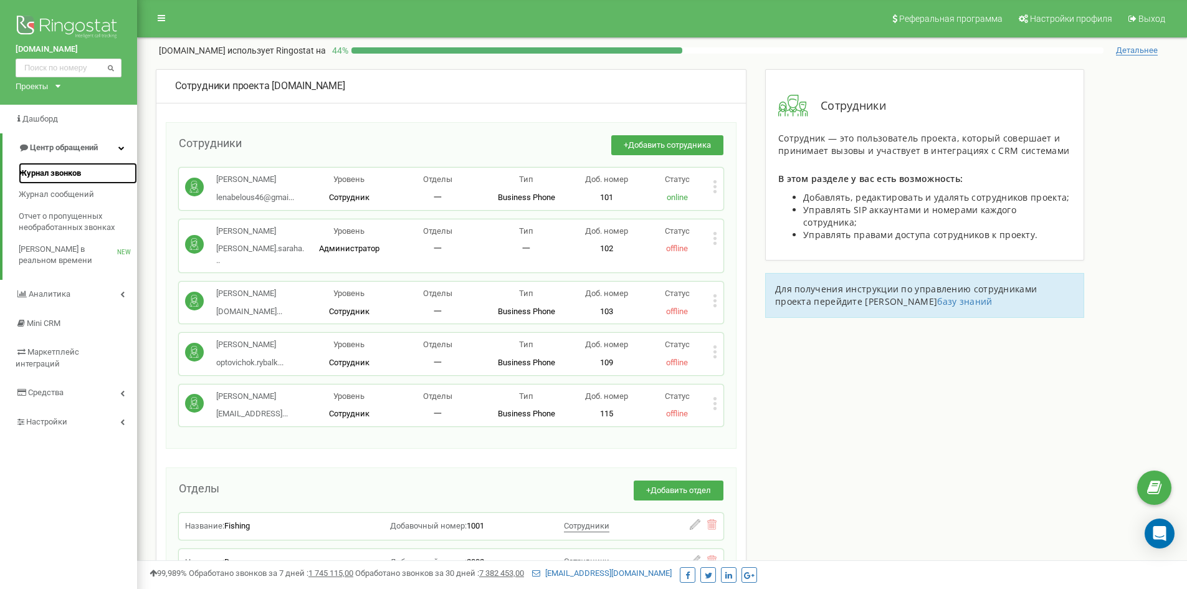
click at [59, 174] on span "Журнал звонков" at bounding box center [50, 174] width 62 height 12
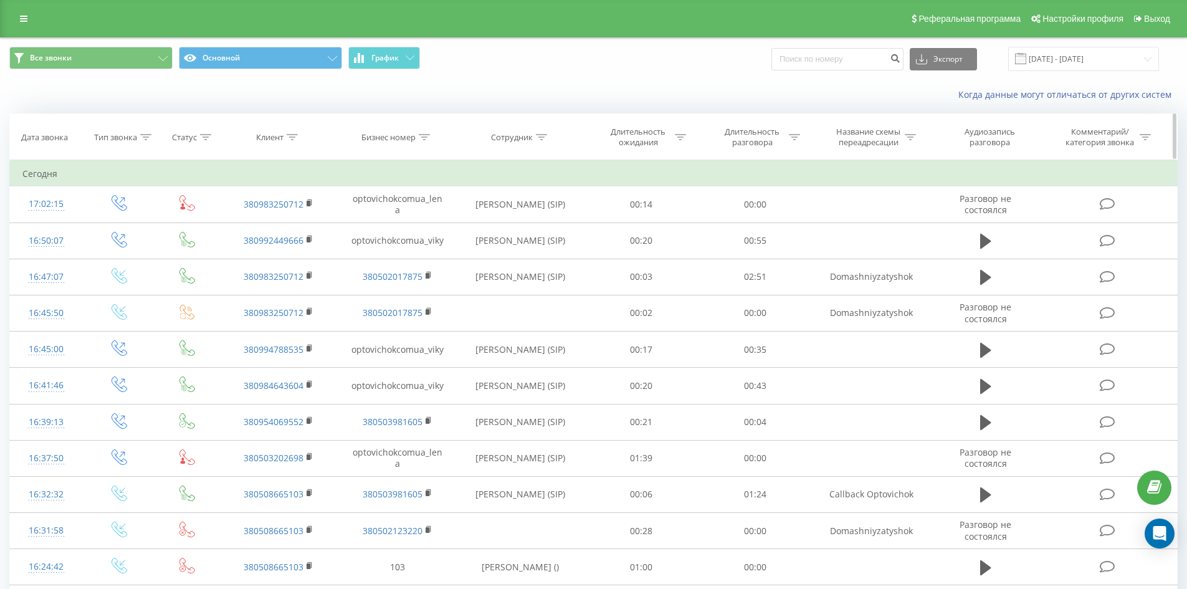
click at [143, 138] on icon at bounding box center [145, 137] width 11 height 6
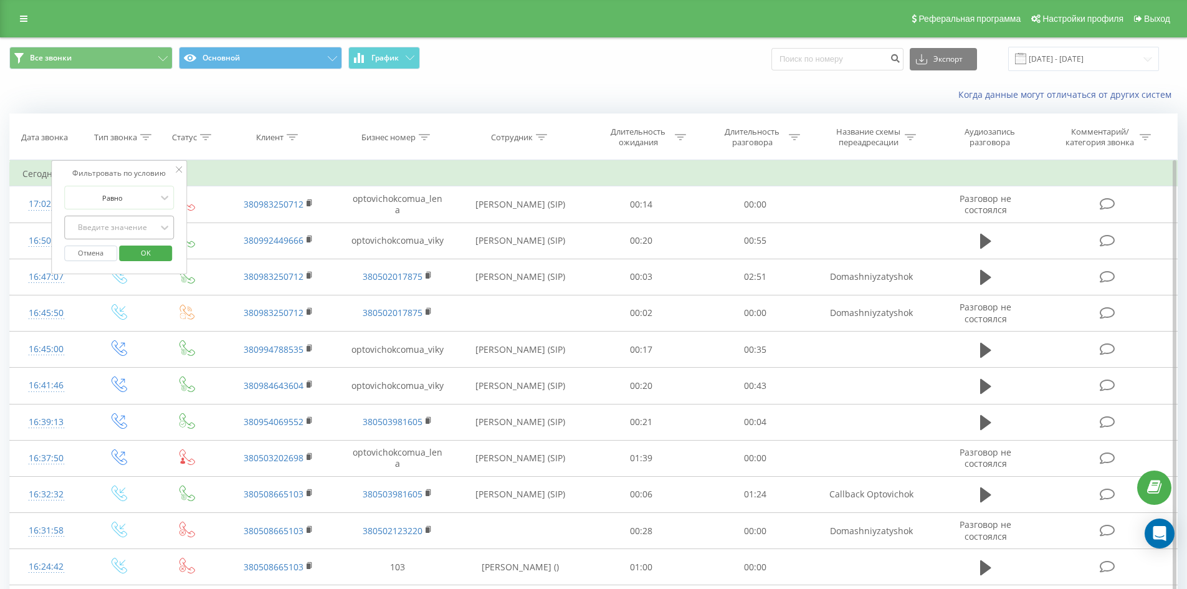
click at [131, 230] on div "Введите значение" at bounding box center [112, 227] width 88 height 10
click at [113, 250] on div "Входящий" at bounding box center [119, 252] width 108 height 20
click at [148, 254] on span "OK" at bounding box center [145, 252] width 35 height 19
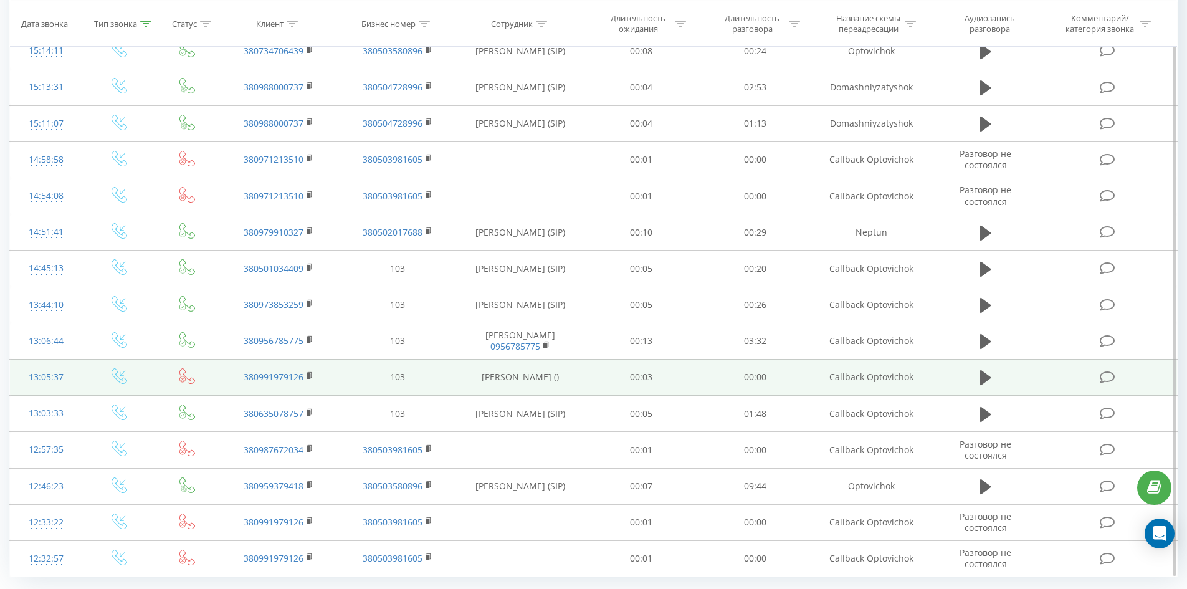
scroll to position [551, 0]
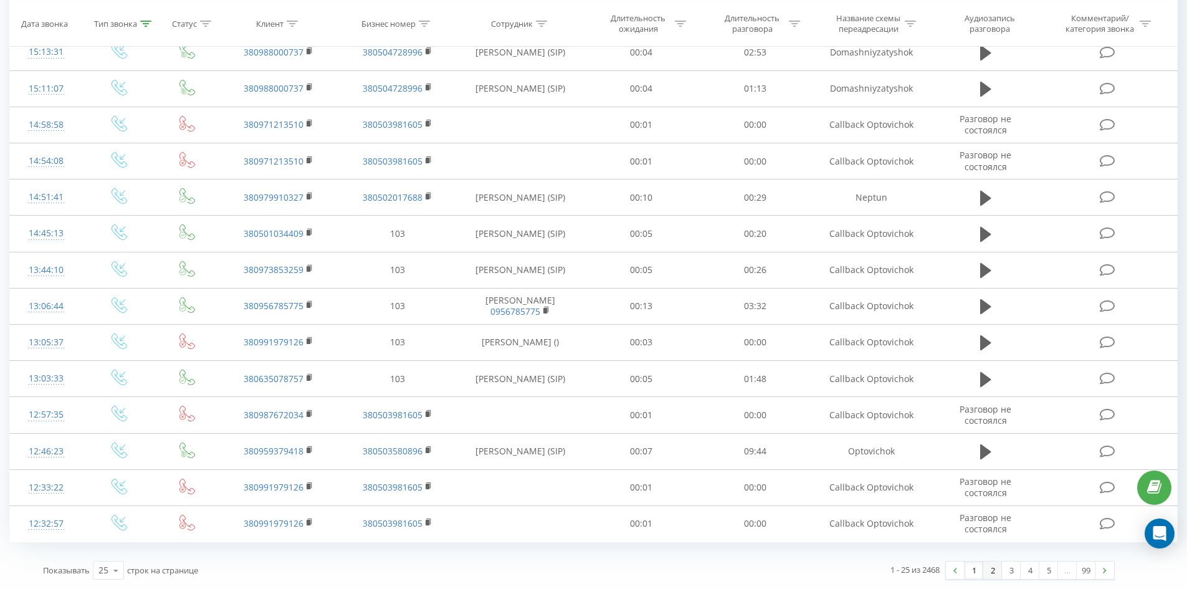
click at [990, 568] on link "2" at bounding box center [992, 569] width 19 height 17
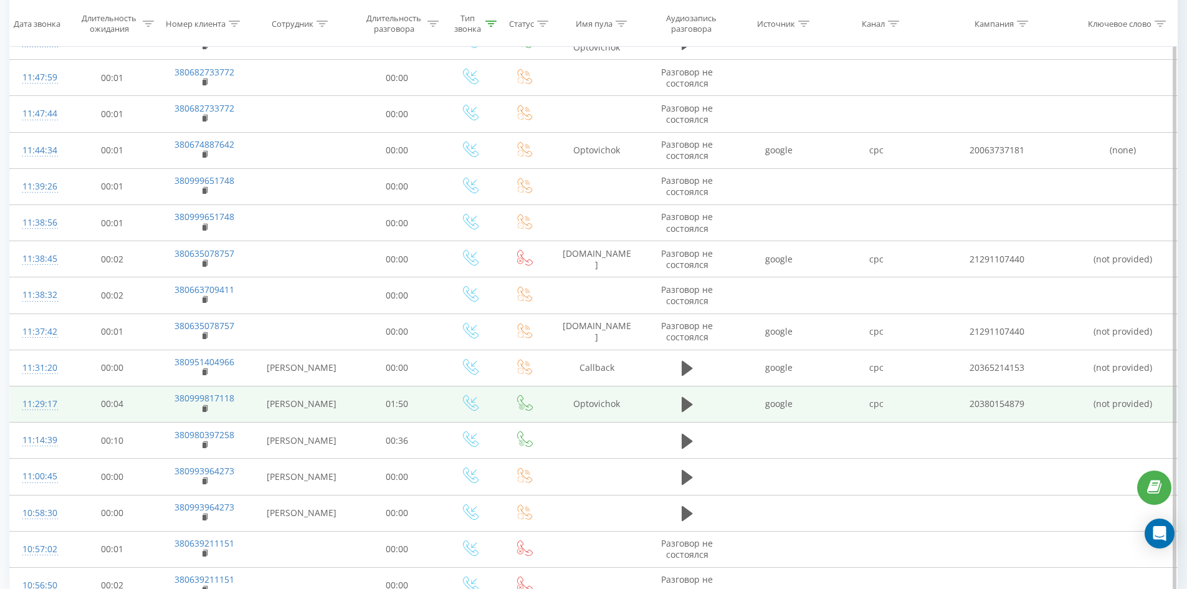
scroll to position [551, 0]
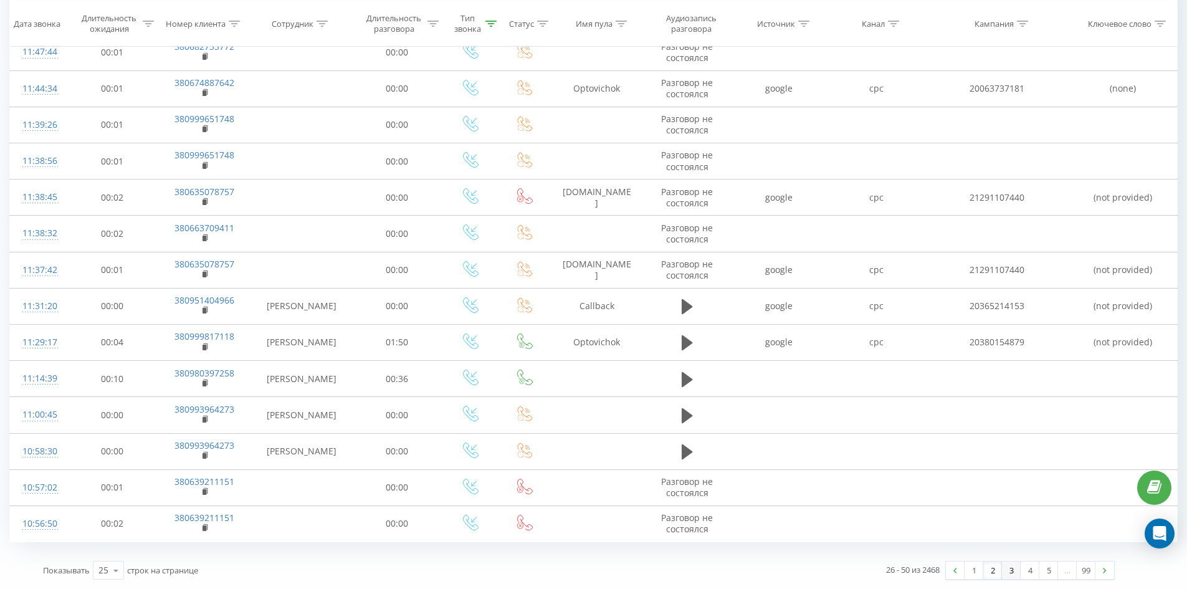
click at [1009, 573] on link "3" at bounding box center [1011, 569] width 19 height 17
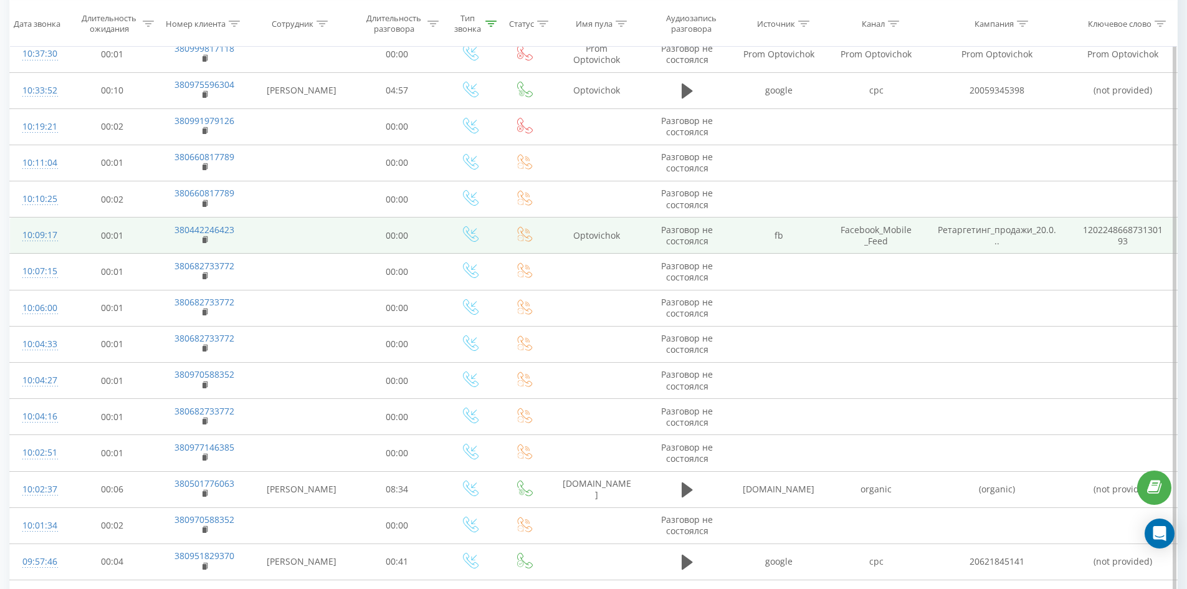
scroll to position [551, 0]
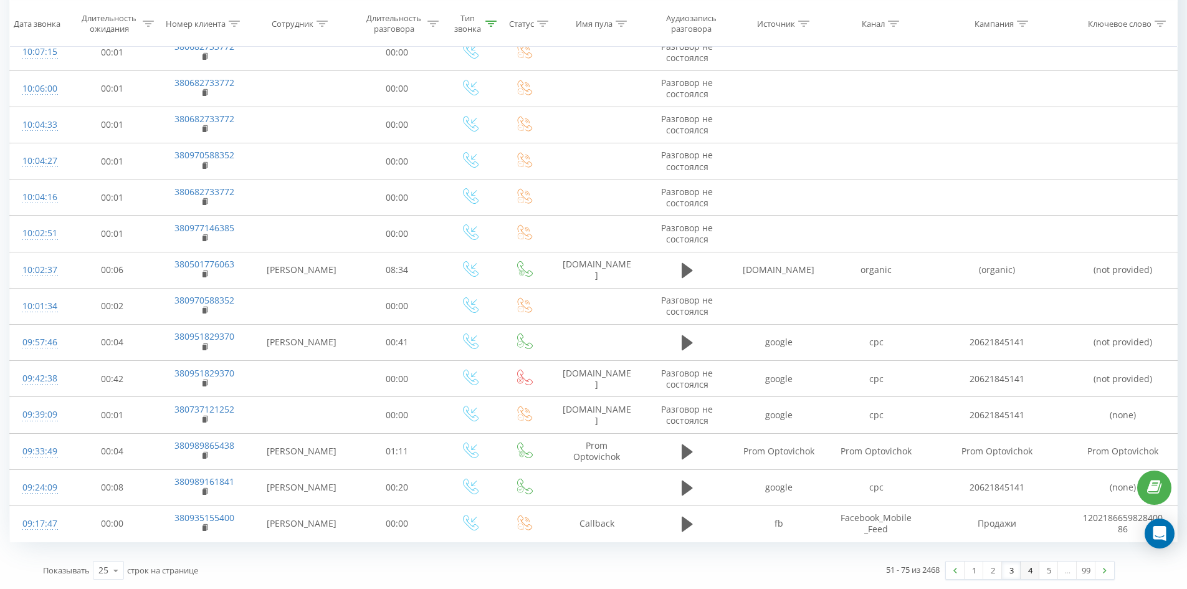
click at [1028, 572] on link "4" at bounding box center [1029, 569] width 19 height 17
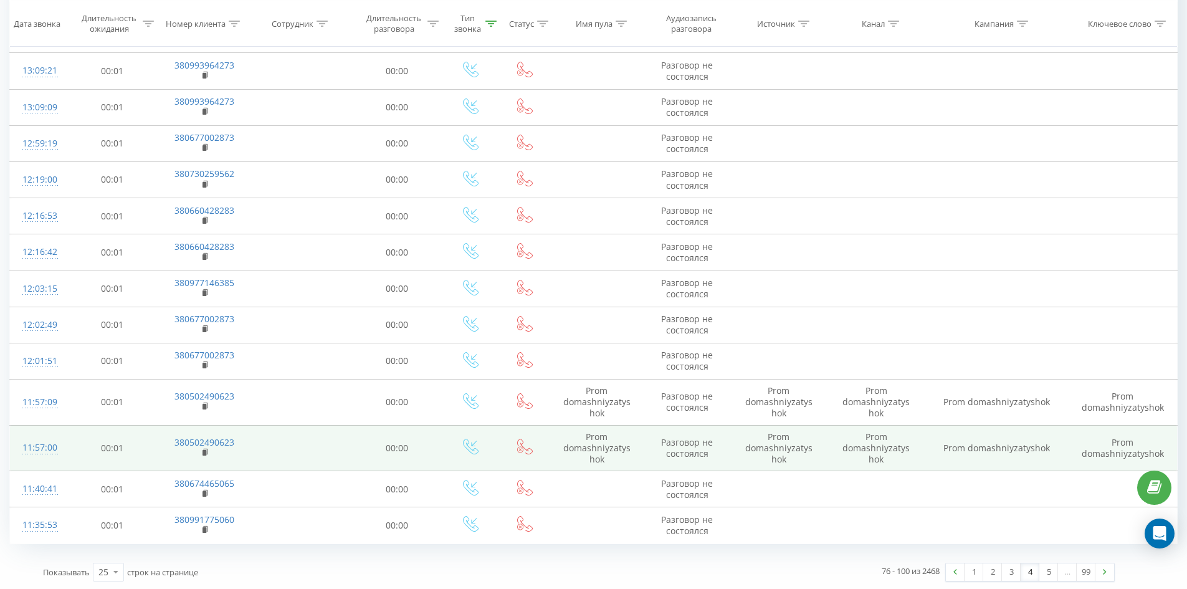
scroll to position [589, 0]
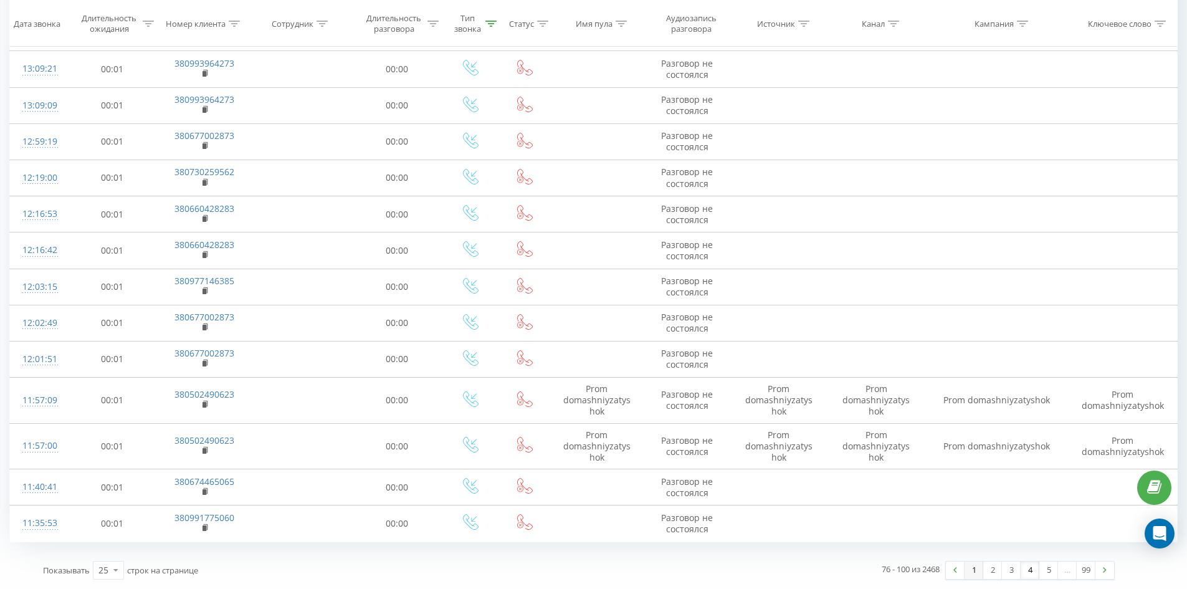
click at [975, 569] on link "1" at bounding box center [973, 569] width 19 height 17
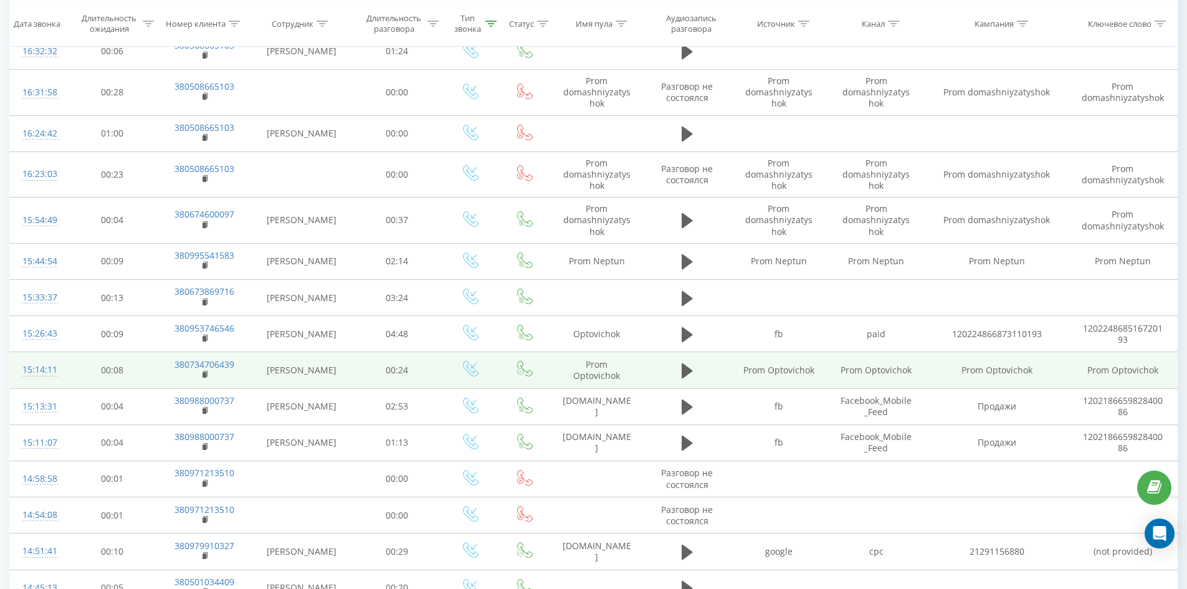
scroll to position [206, 0]
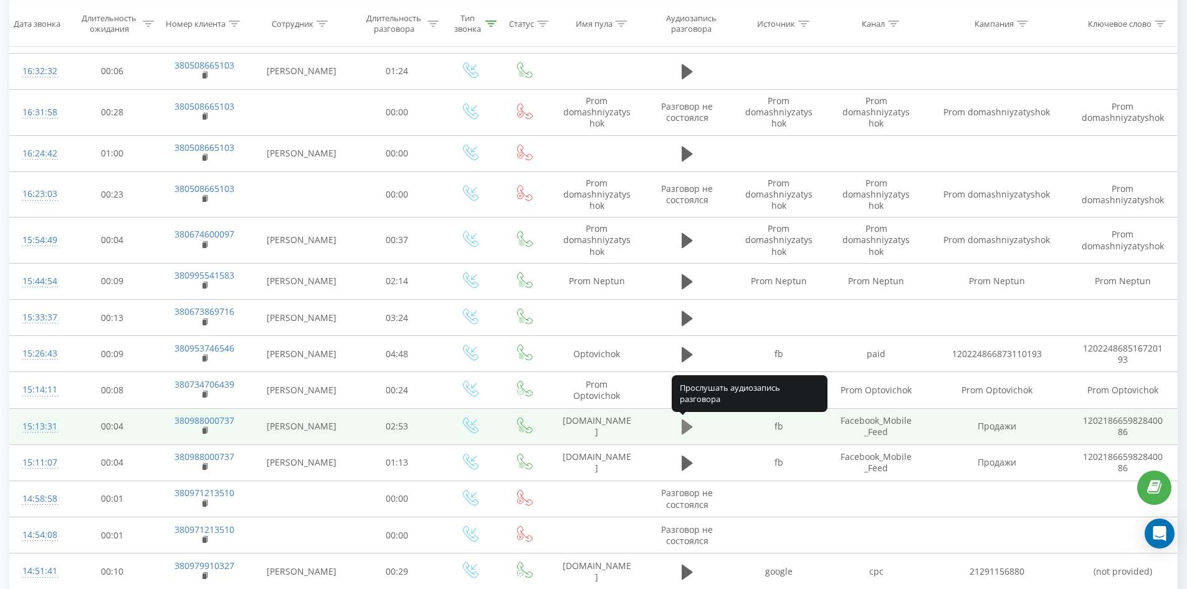
click at [683, 425] on icon at bounding box center [686, 426] width 11 height 15
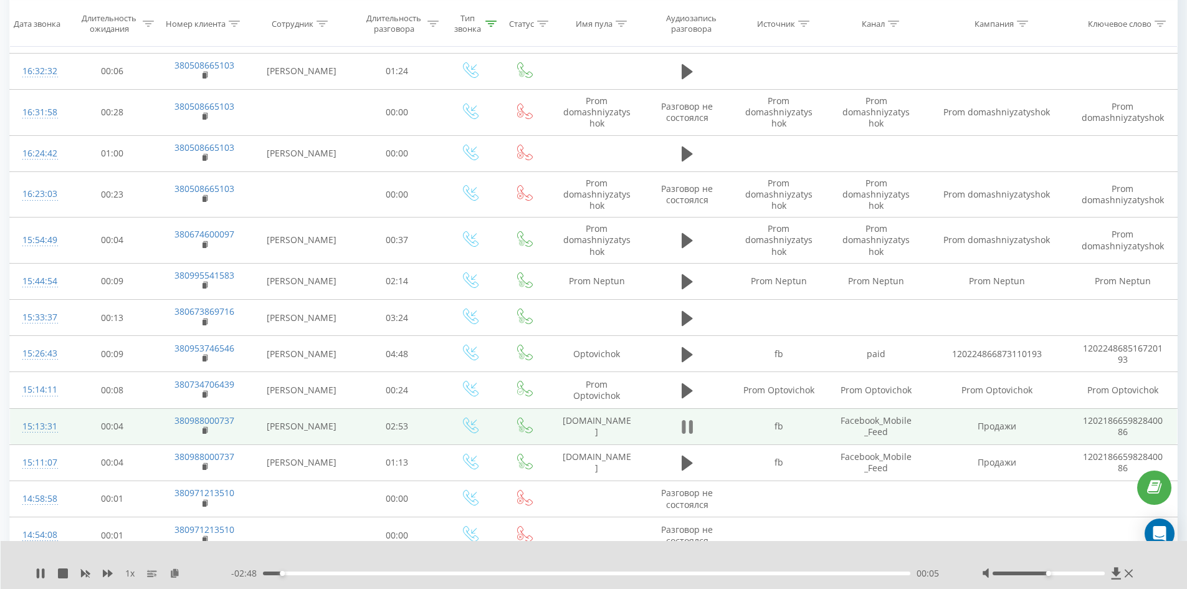
click at [688, 428] on icon at bounding box center [686, 426] width 11 height 17
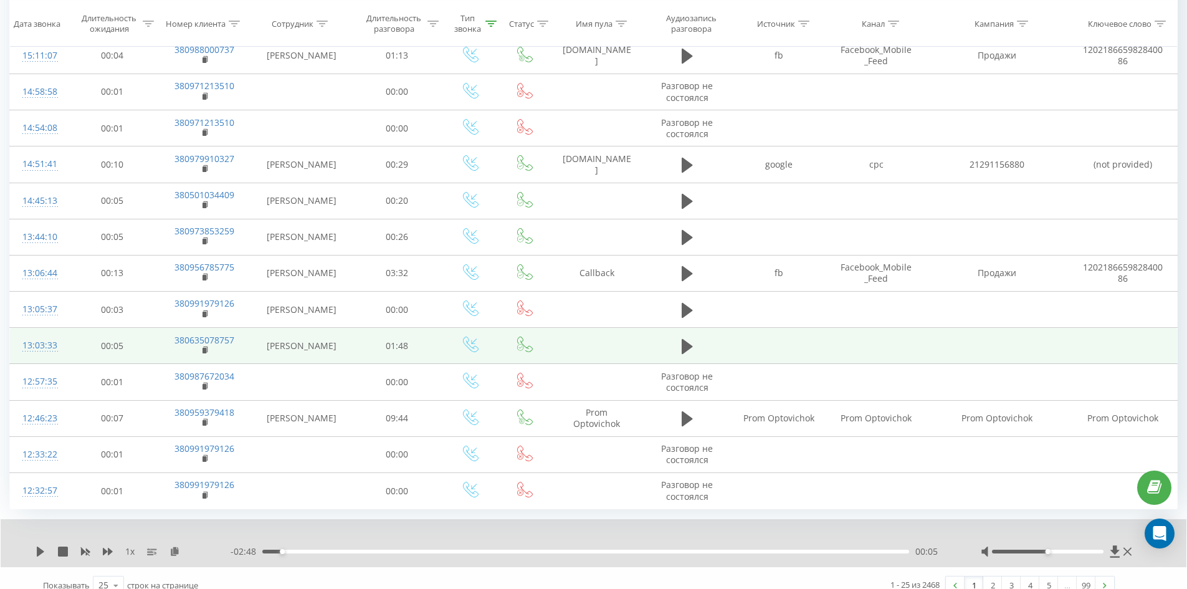
scroll to position [627, 0]
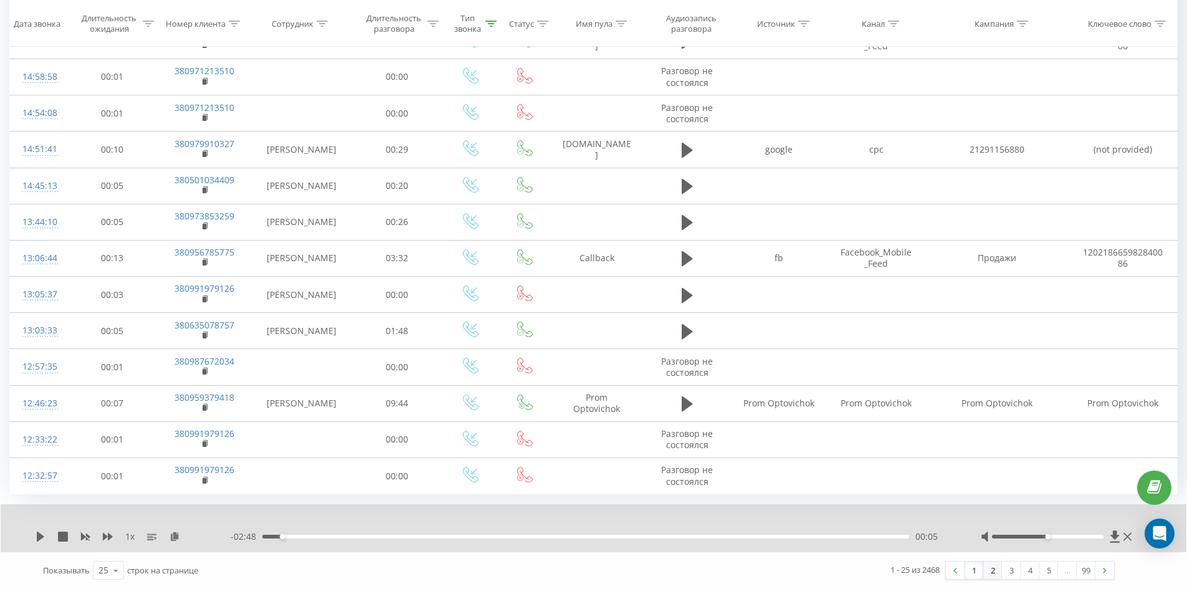
click at [997, 576] on link "2" at bounding box center [992, 569] width 19 height 17
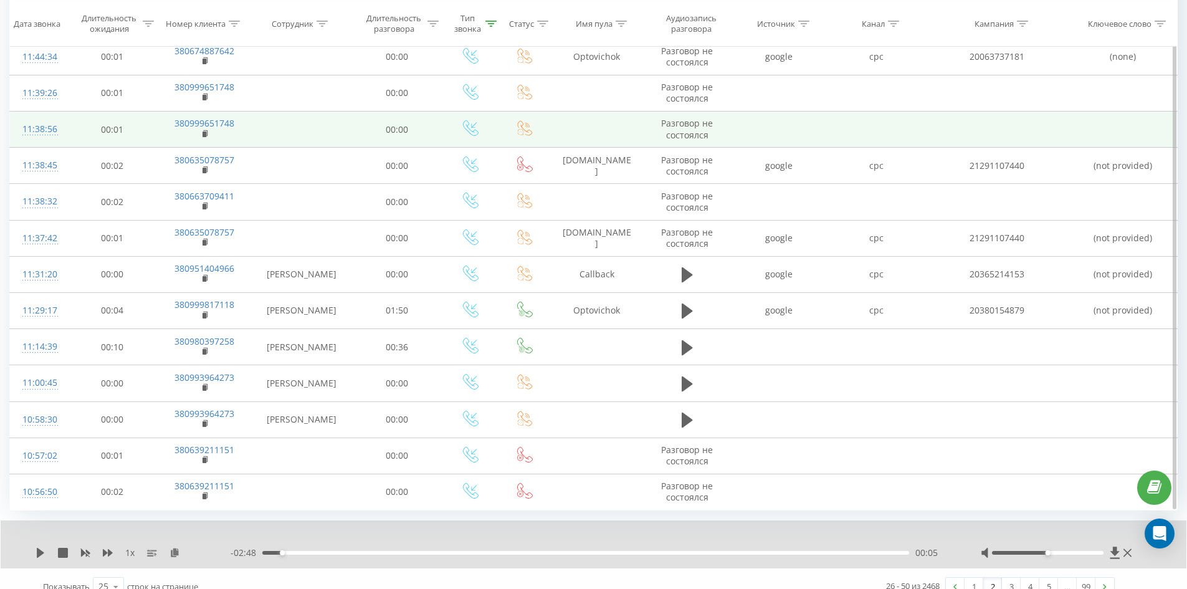
scroll to position [599, 0]
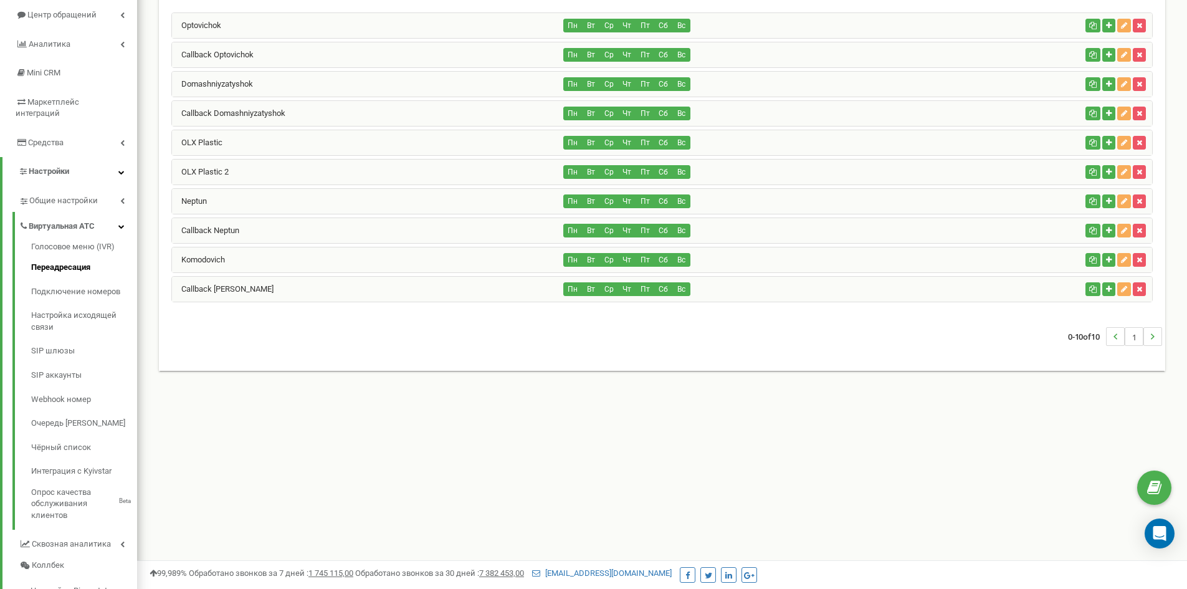
scroll to position [40, 0]
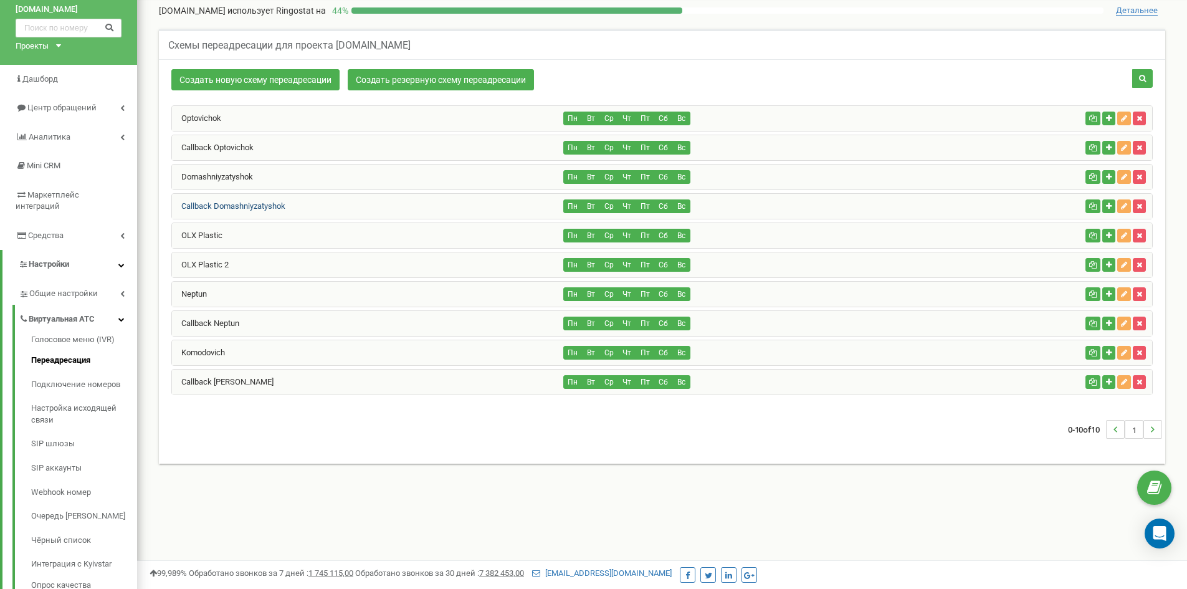
click at [255, 202] on link "Callback Domashniyzatyshok" at bounding box center [228, 205] width 113 height 9
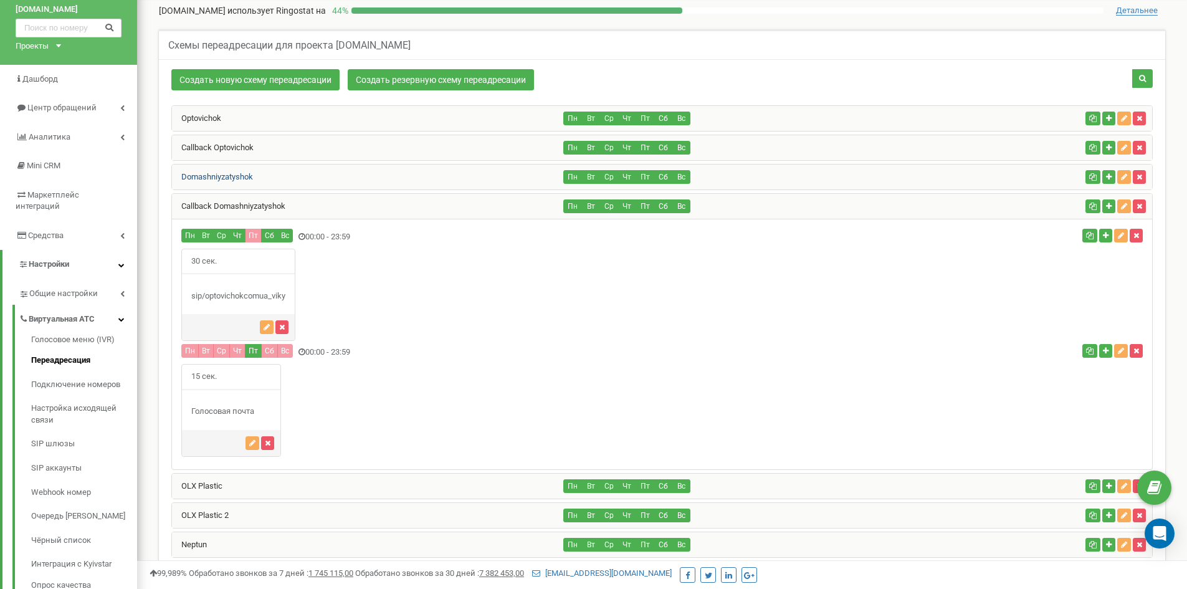
click at [207, 174] on link "Domashniyzatyshok" at bounding box center [212, 176] width 81 height 9
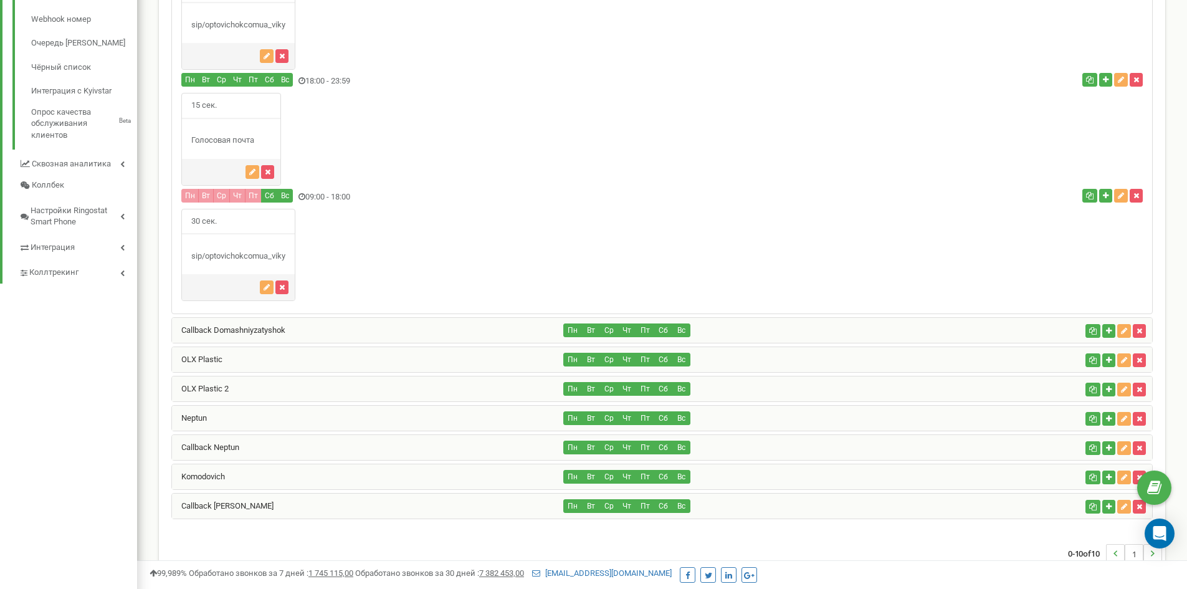
scroll to position [552, 0]
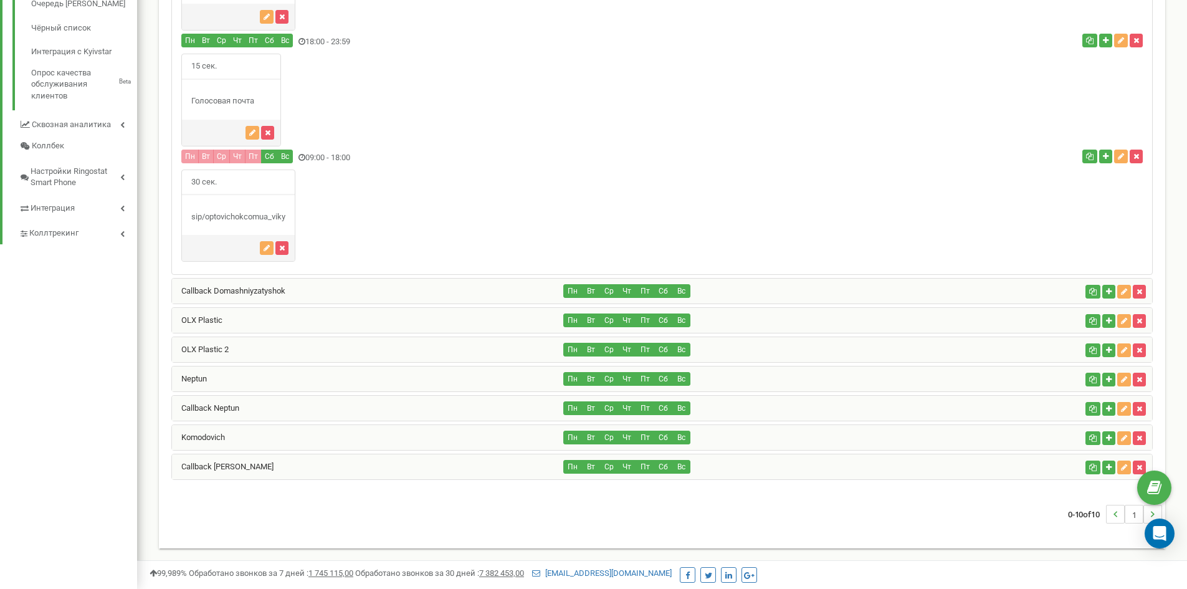
click at [212, 402] on div "Callback Neptun" at bounding box center [368, 408] width 392 height 25
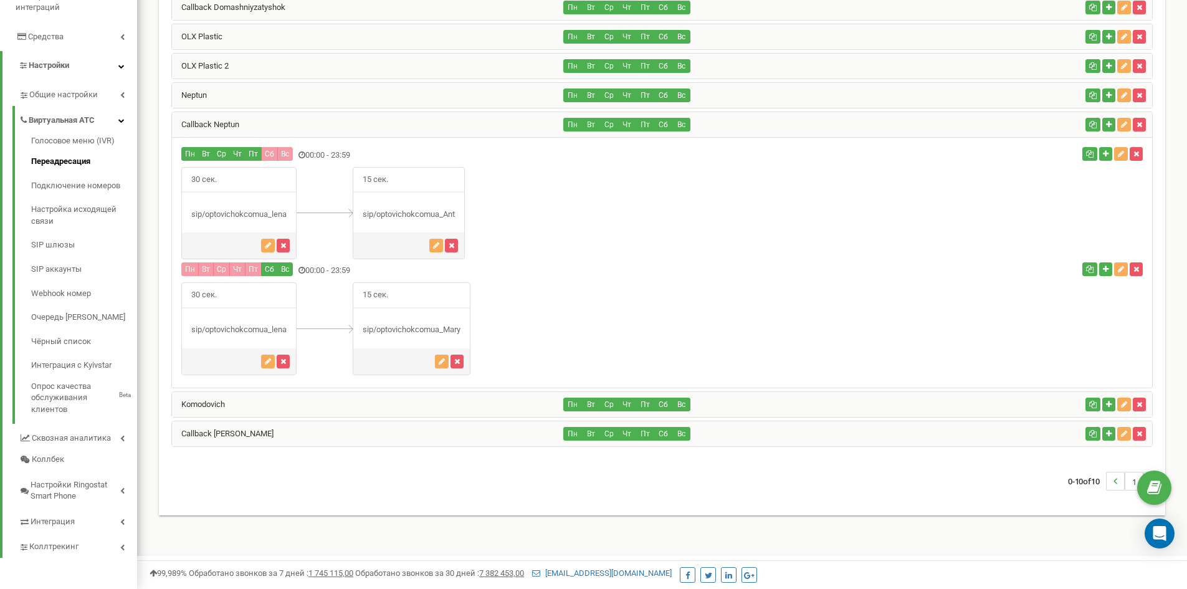
scroll to position [227, 0]
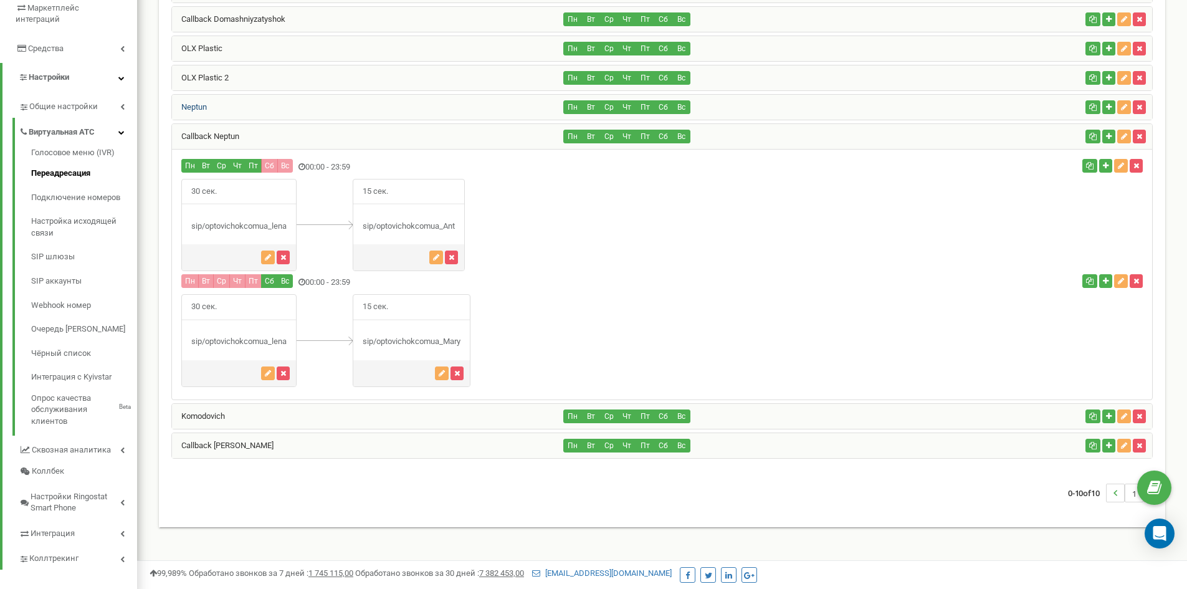
click at [202, 106] on link "Neptun" at bounding box center [189, 106] width 35 height 9
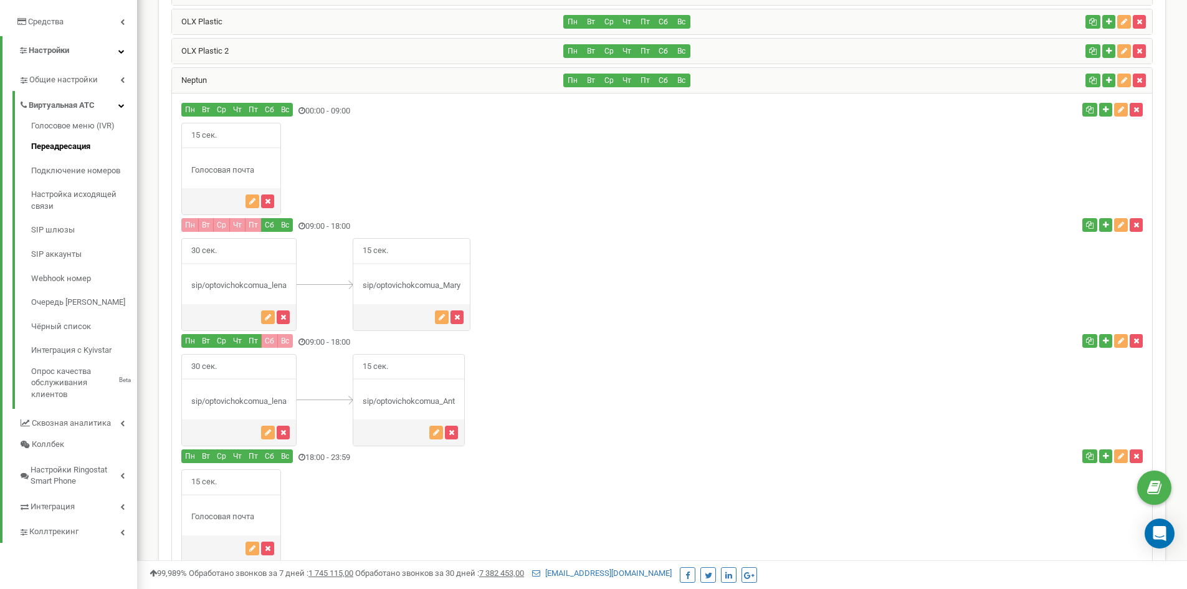
scroll to position [187, 0]
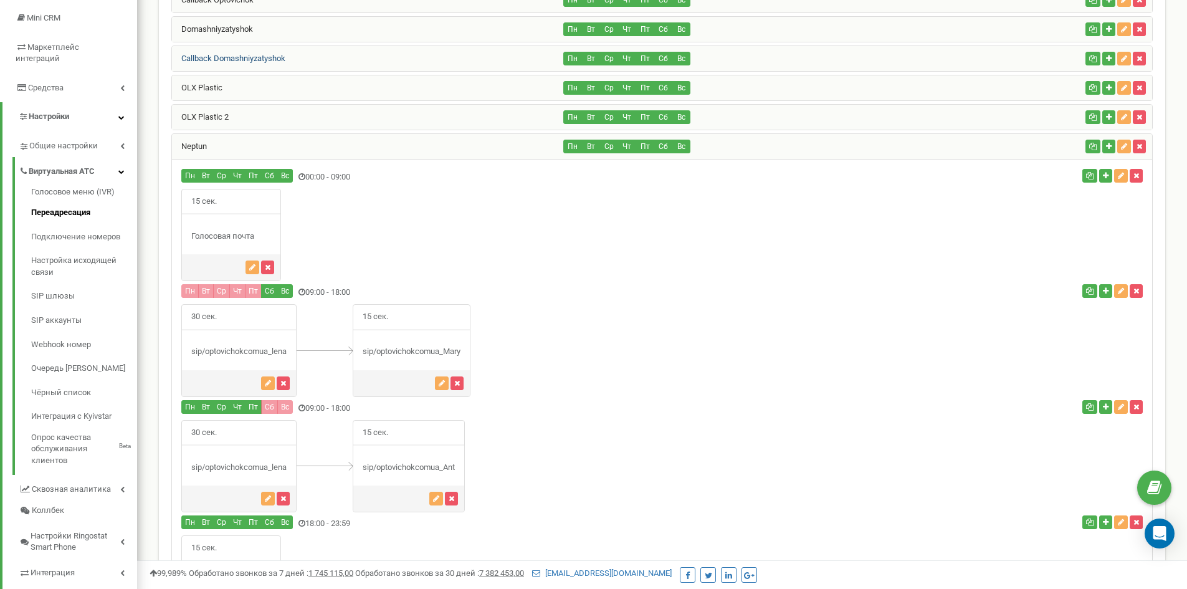
click at [210, 59] on link "Callback Domashniyzatyshok" at bounding box center [228, 58] width 113 height 9
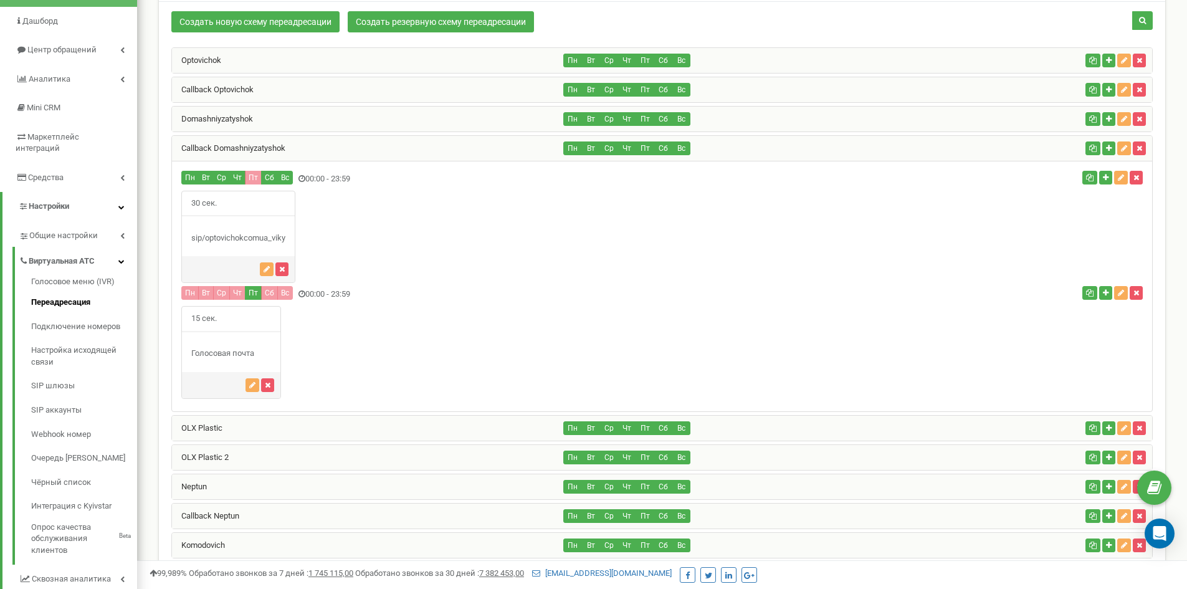
scroll to position [0, 0]
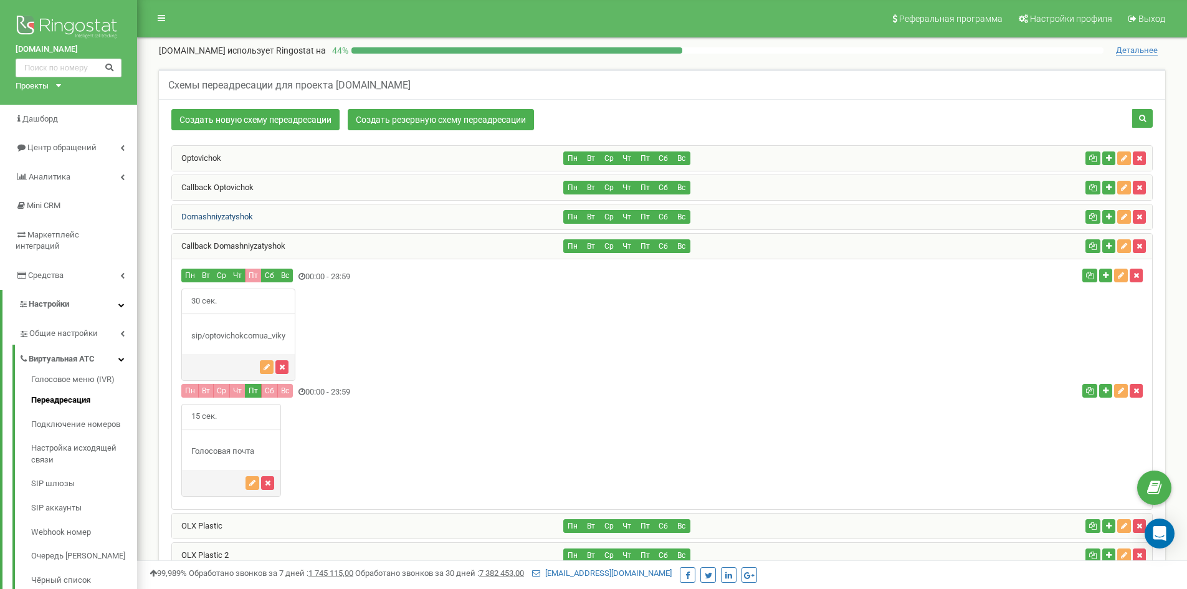
click at [214, 217] on link "Domashniyzatyshok" at bounding box center [212, 216] width 81 height 9
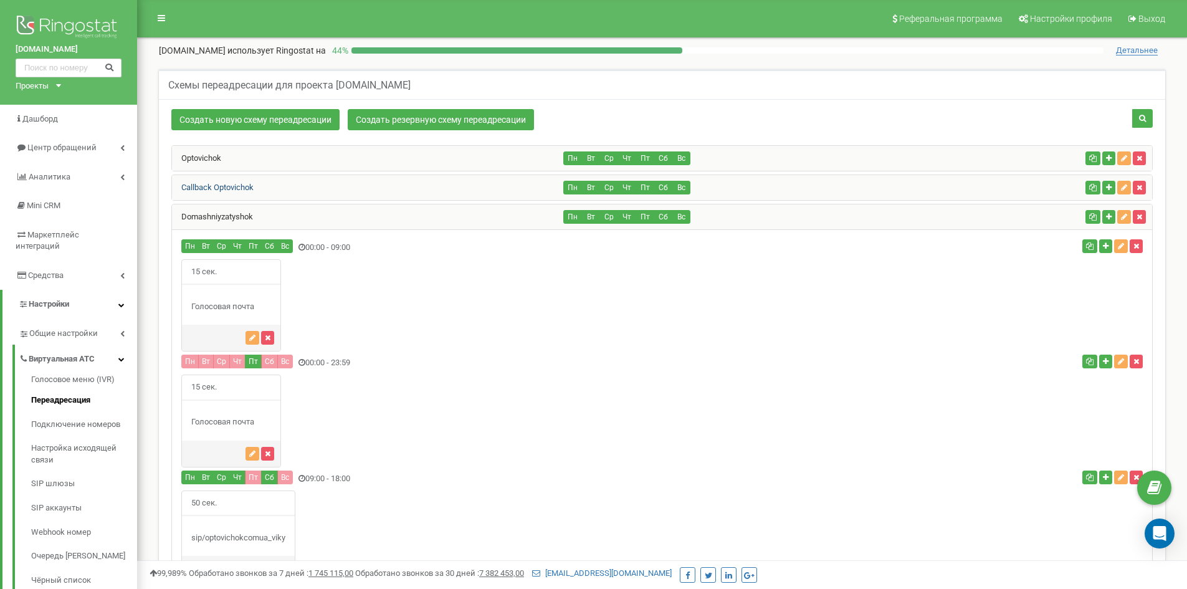
click at [233, 187] on link "Callback Optovichok" at bounding box center [213, 187] width 82 height 9
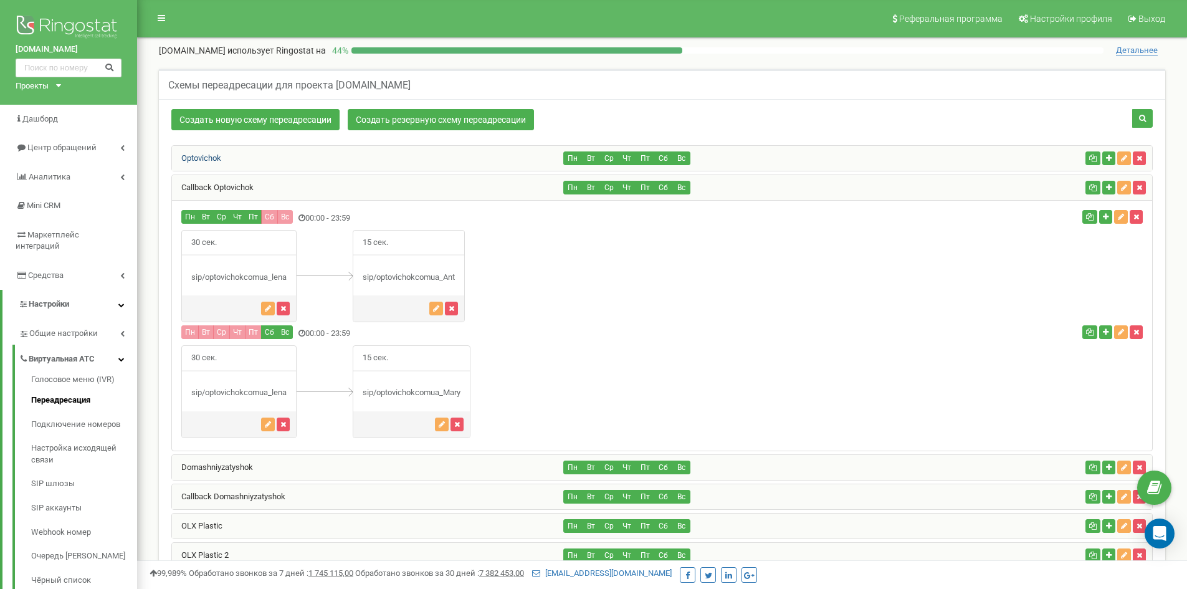
click at [212, 160] on link "Optovichok" at bounding box center [196, 157] width 49 height 9
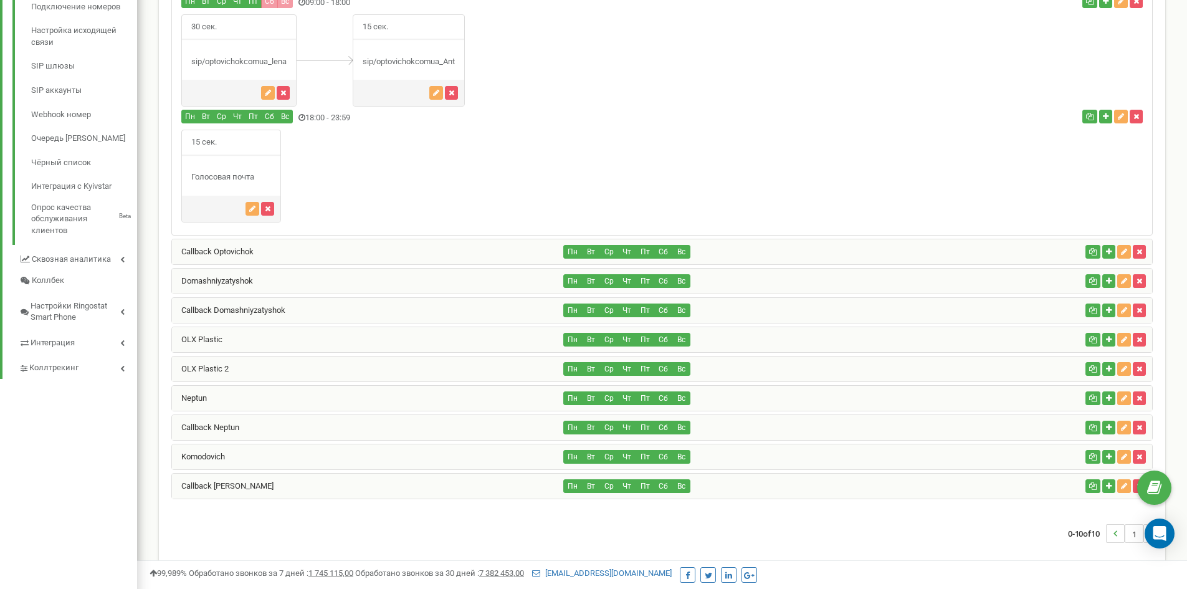
scroll to position [437, 0]
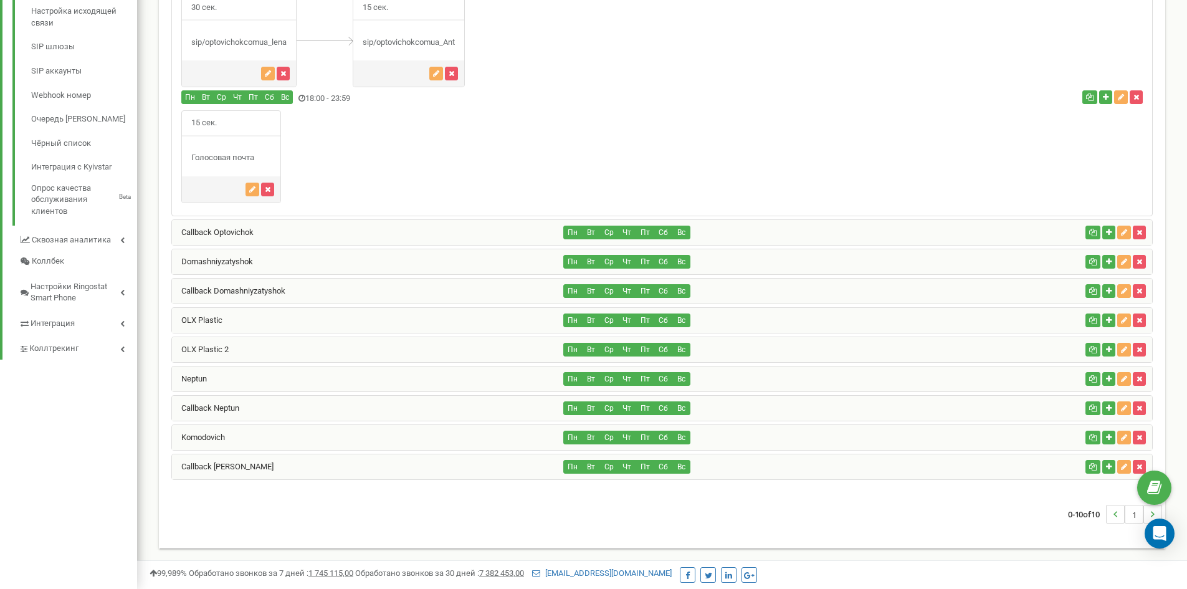
click at [582, 150] on div "15 сек." at bounding box center [662, 156] width 980 height 93
click at [212, 438] on link "Komodovich" at bounding box center [198, 436] width 53 height 9
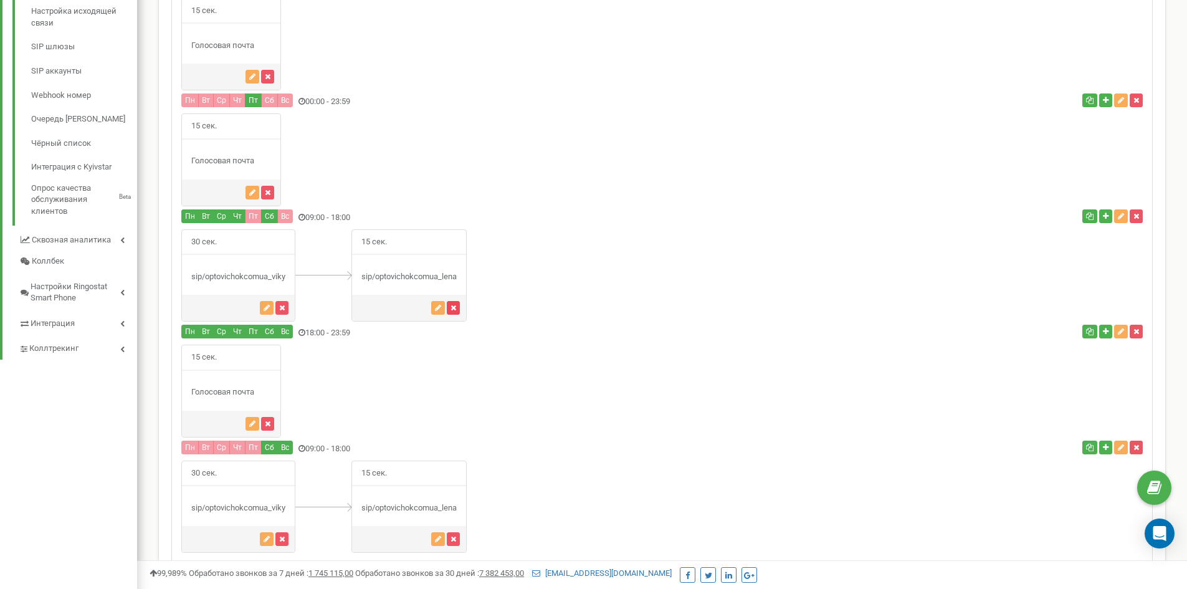
click at [456, 308] on icon "button" at bounding box center [453, 307] width 6 height 7
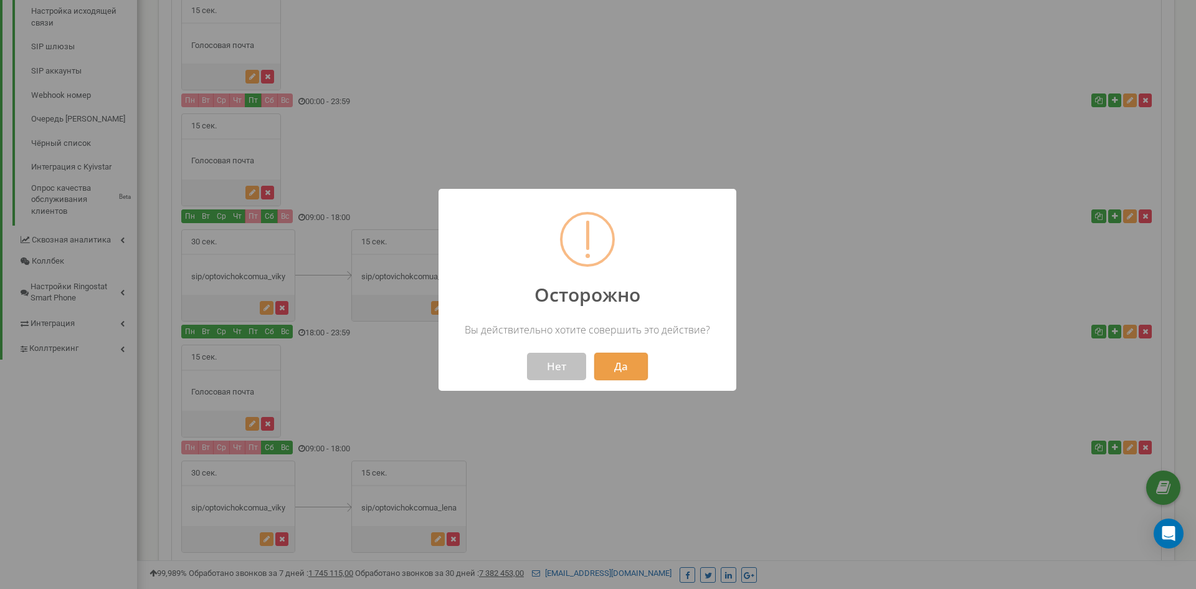
click at [618, 371] on button "Да" at bounding box center [621, 366] width 54 height 27
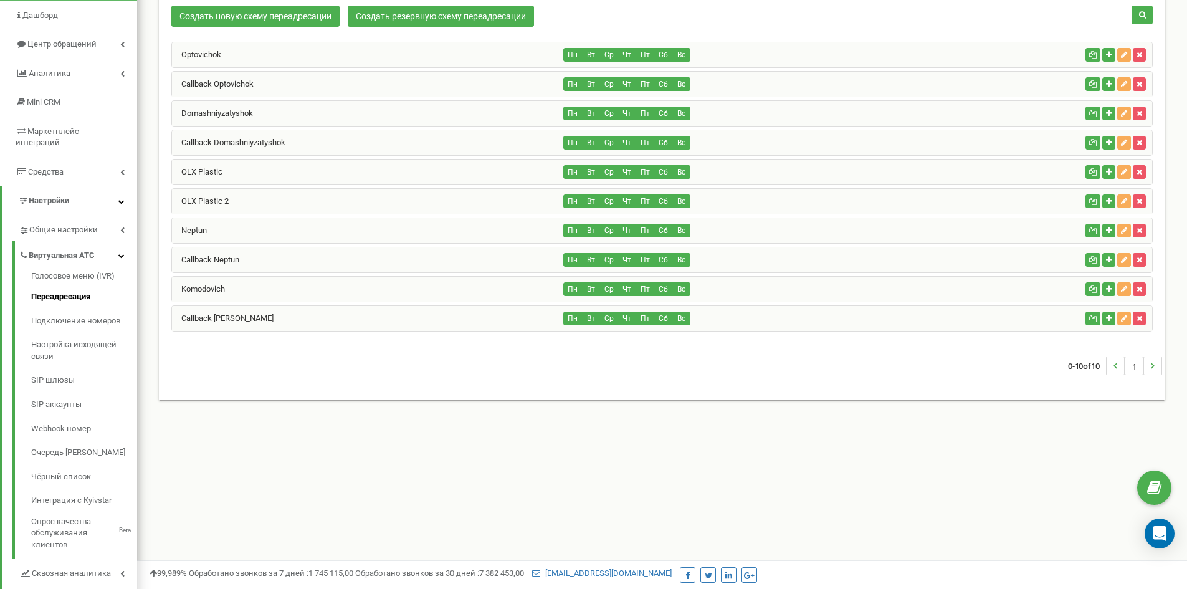
scroll to position [102, 0]
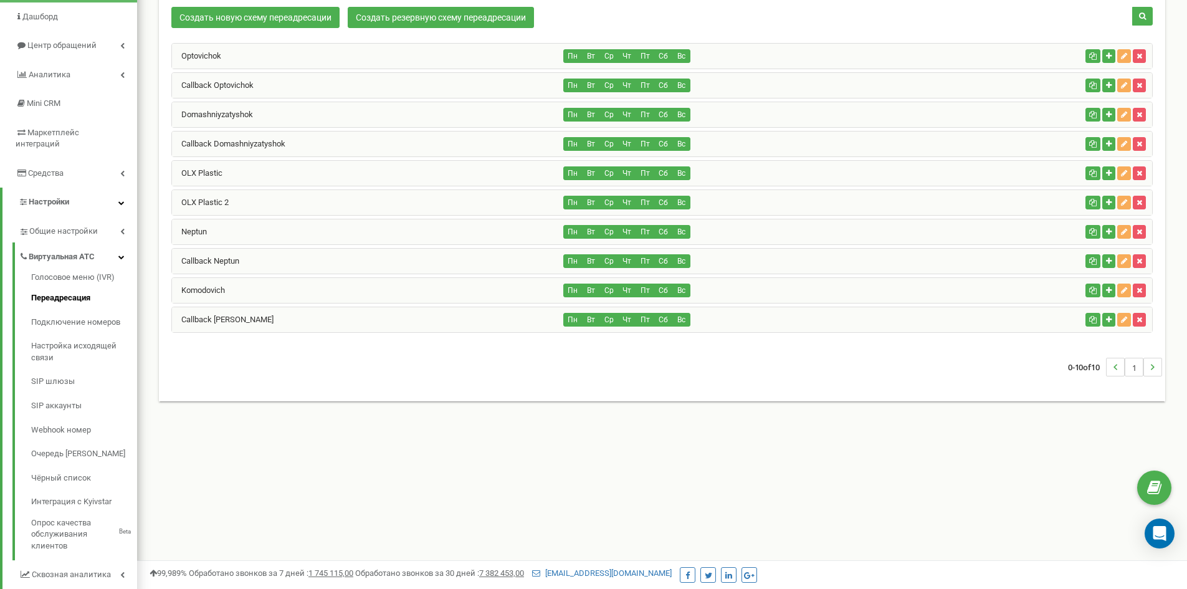
click at [212, 295] on div "Komodovich" at bounding box center [368, 290] width 392 height 25
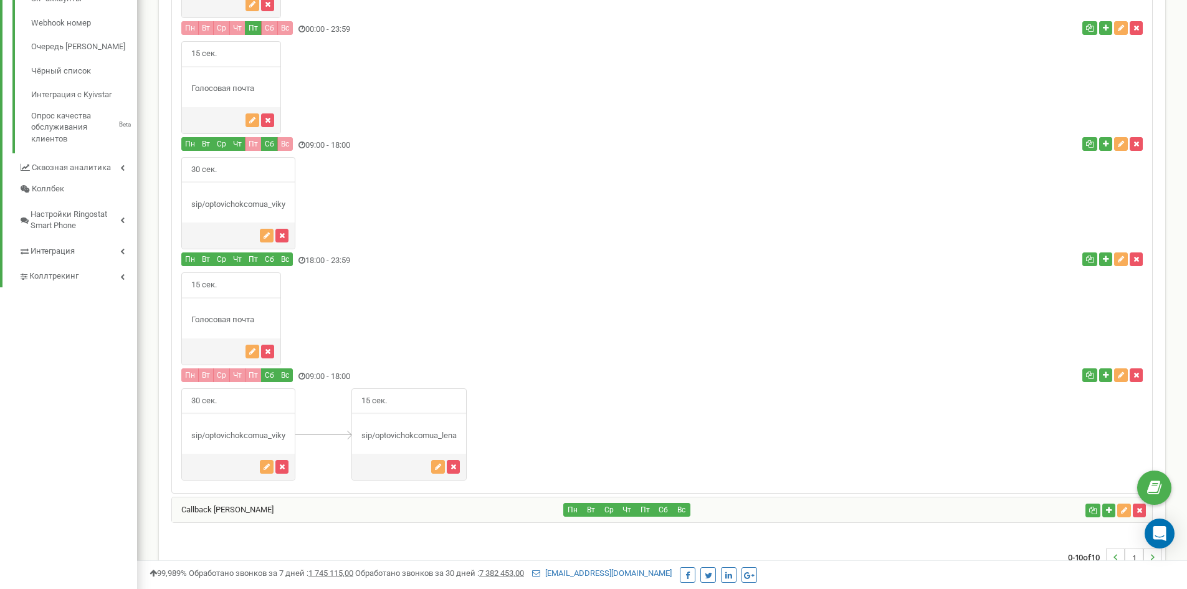
scroll to position [552, 0]
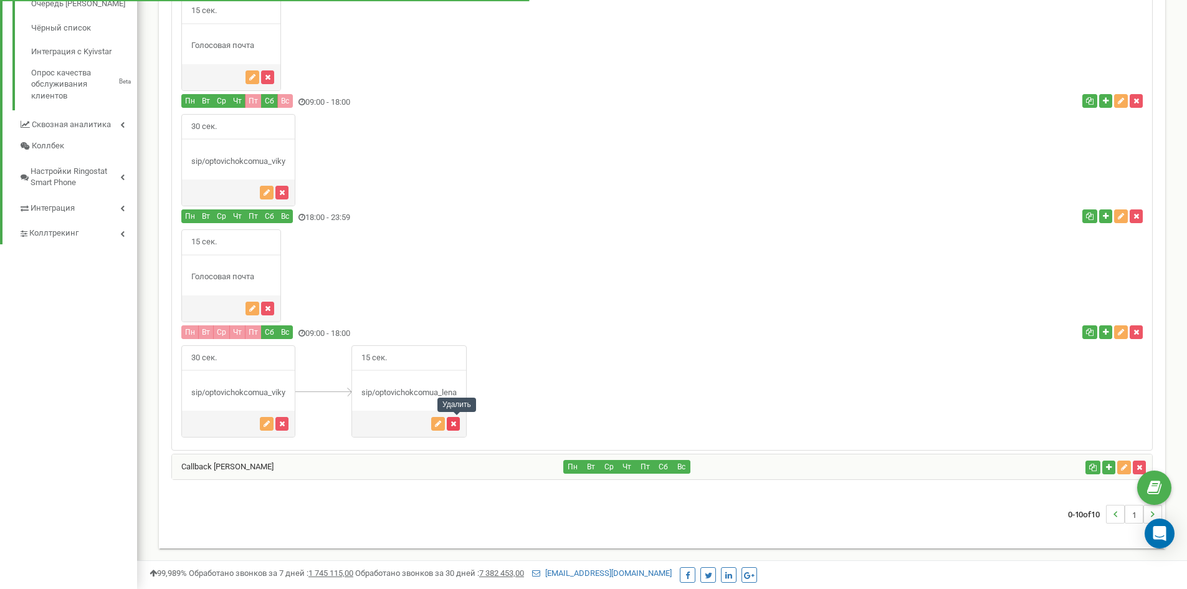
click at [456, 422] on icon "button" at bounding box center [453, 423] width 6 height 7
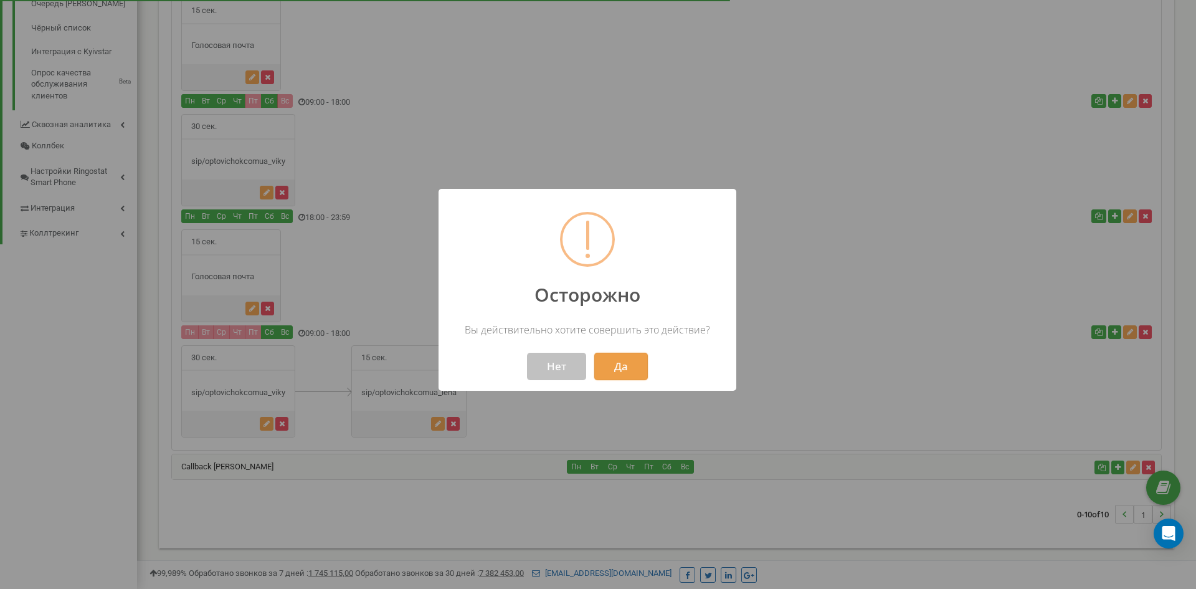
click at [613, 360] on button "Да" at bounding box center [621, 366] width 54 height 27
